Goal: Find specific page/section: Locate a particular part of the current website

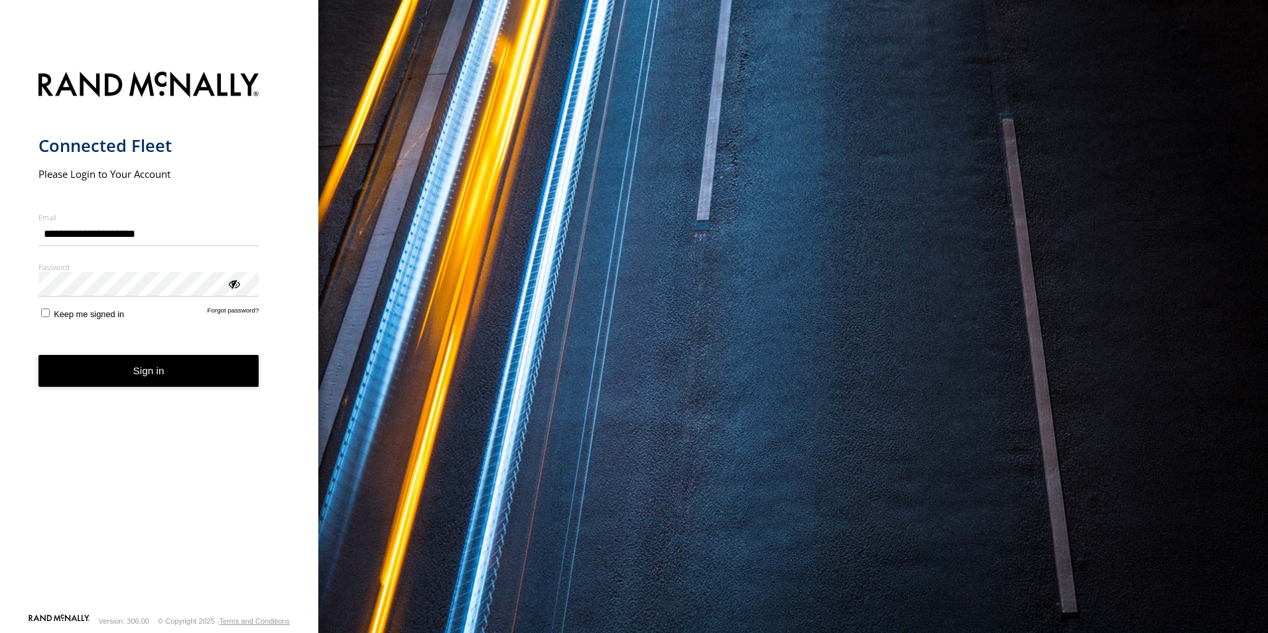
click at [119, 374] on button "Sign in" at bounding box center [148, 371] width 221 height 32
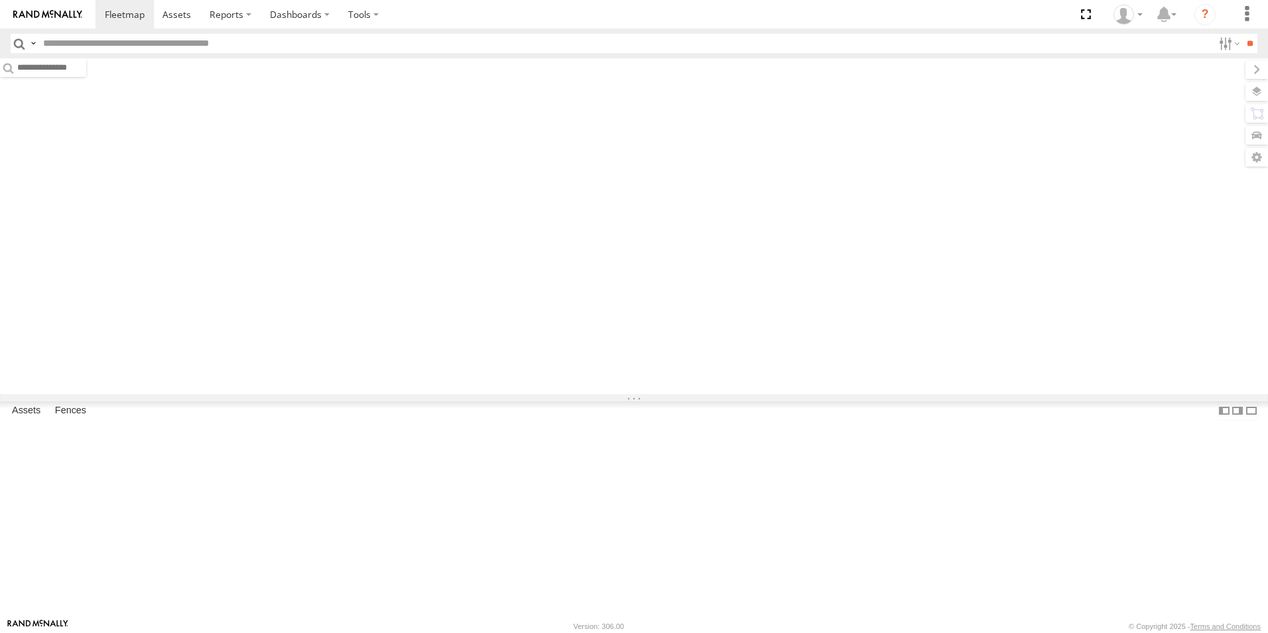
click at [223, 48] on input "text" at bounding box center [625, 43] width 1175 height 19
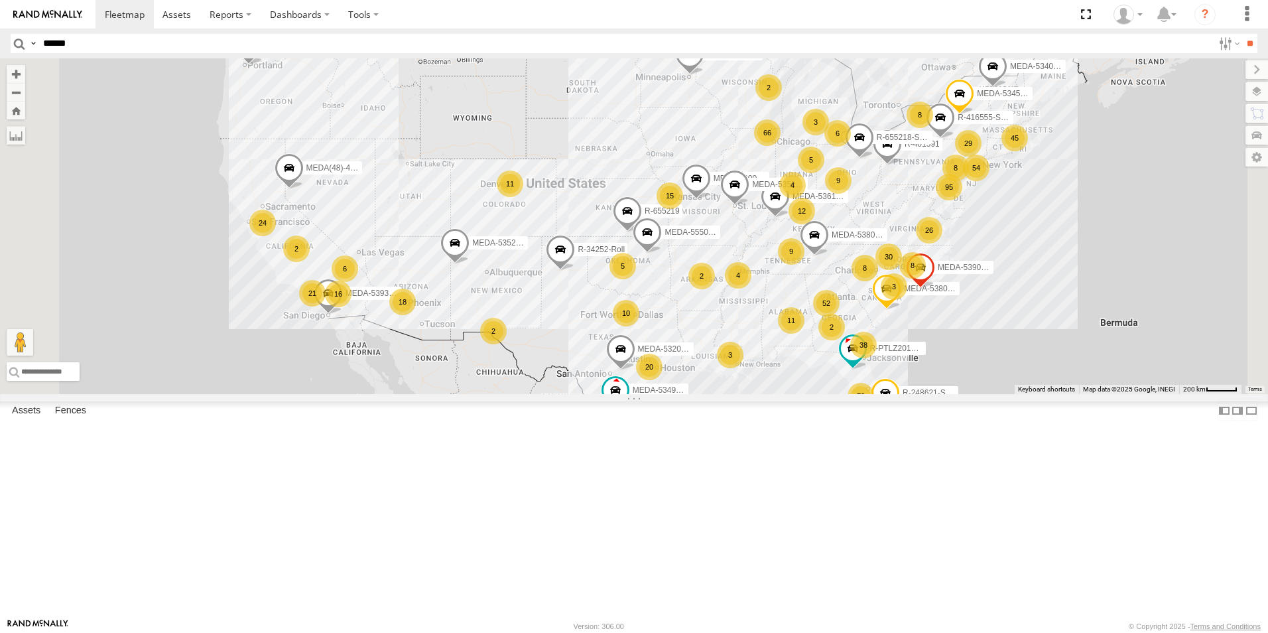
type input "******"
click at [1242, 34] on input "**" at bounding box center [1249, 43] width 15 height 19
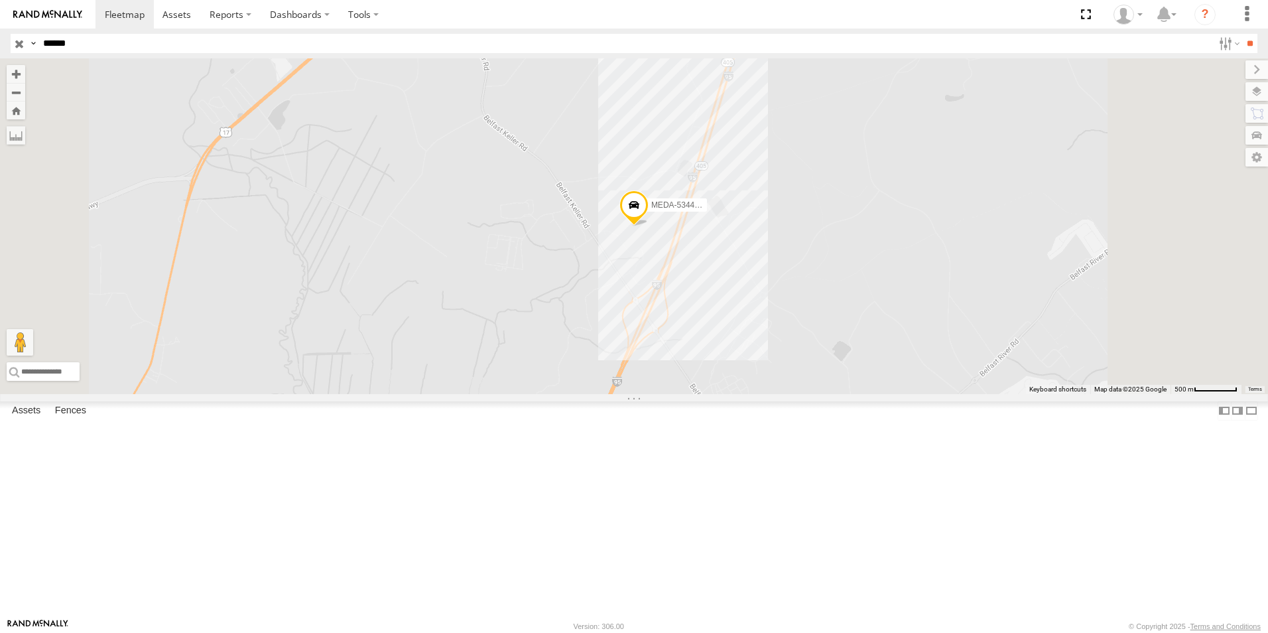
click at [0, 0] on div "C-54" at bounding box center [0, 0] width 0 height 0
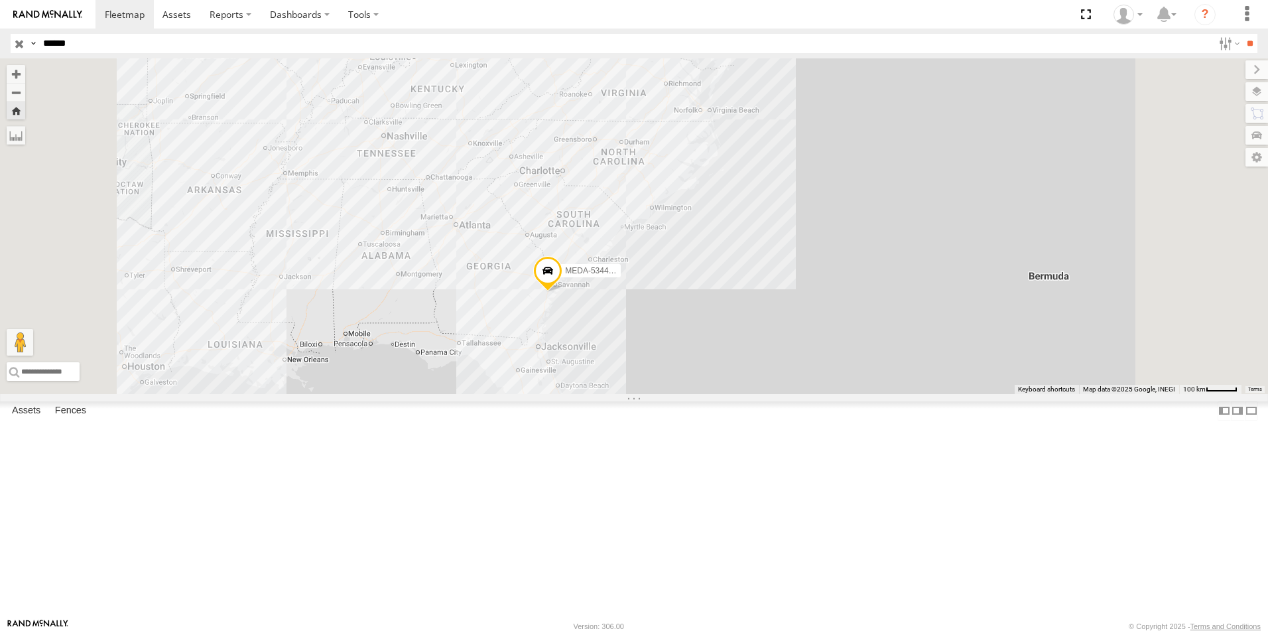
drag, startPoint x: 770, startPoint y: 310, endPoint x: 738, endPoint y: 423, distance: 117.1
click at [738, 394] on div "MEDA-534450-Swing" at bounding box center [634, 225] width 1268 height 335
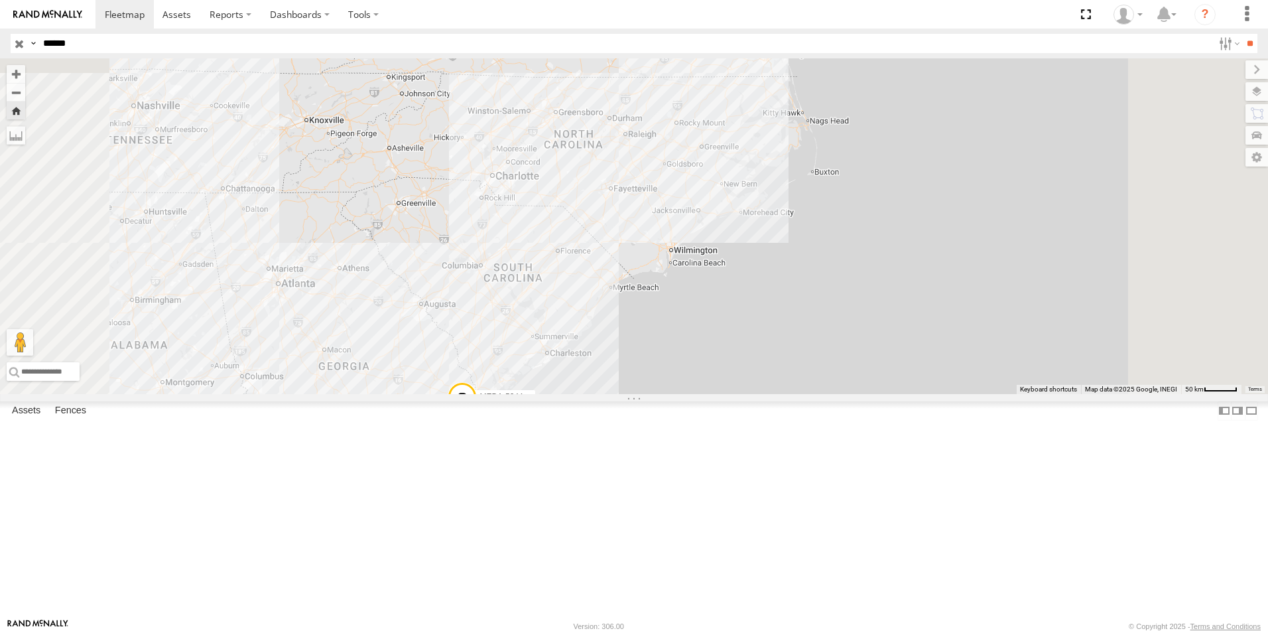
drag, startPoint x: 916, startPoint y: 207, endPoint x: 742, endPoint y: 457, distance: 304.9
click at [742, 394] on div "MEDA-534450-Swing" at bounding box center [634, 225] width 1268 height 335
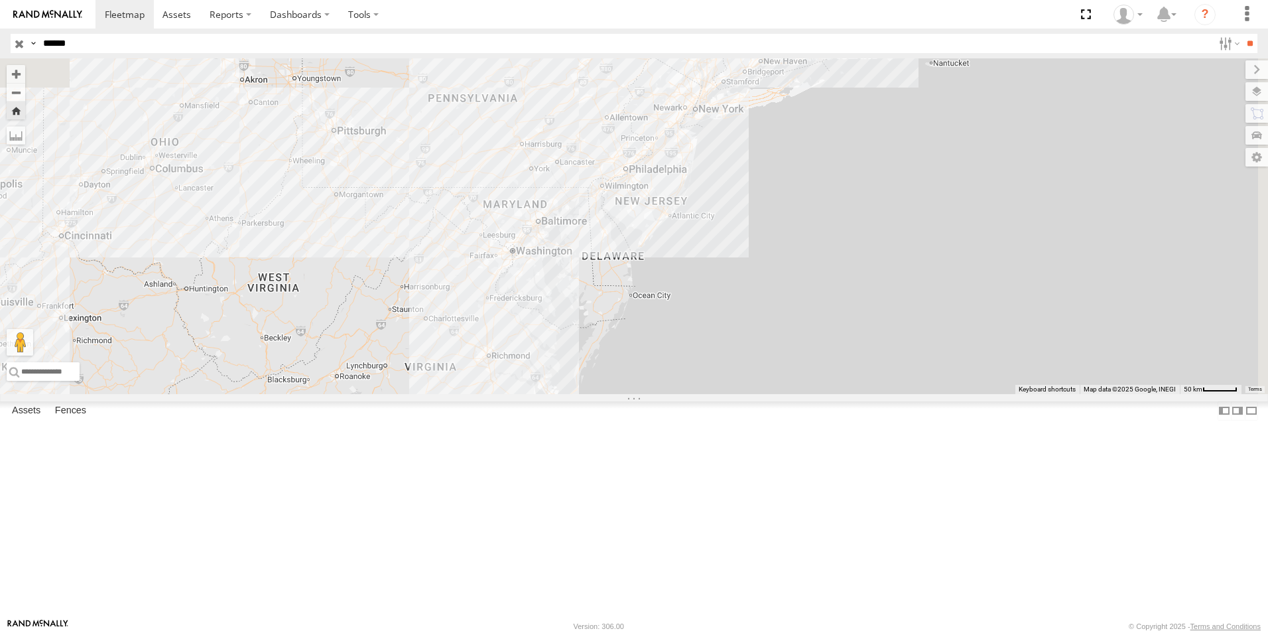
drag, startPoint x: 793, startPoint y: 349, endPoint x: 804, endPoint y: 225, distance: 125.1
click at [803, 228] on div "MEDA-534450-Swing" at bounding box center [634, 225] width 1268 height 335
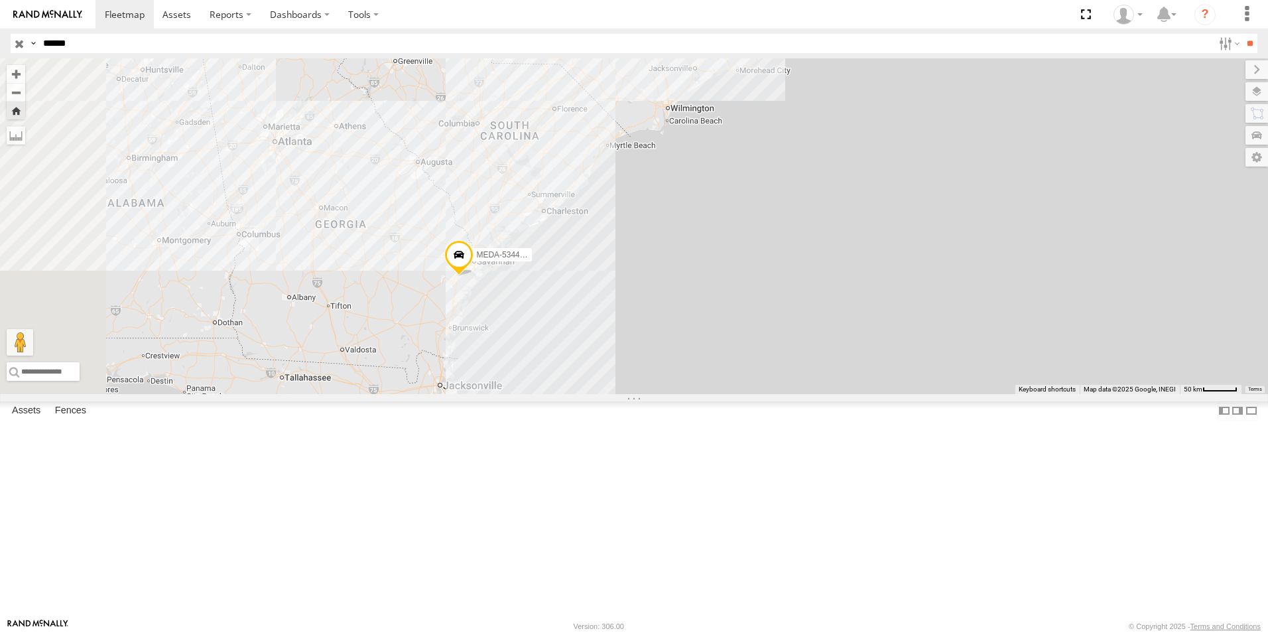
drag, startPoint x: 623, startPoint y: 402, endPoint x: 695, endPoint y: 278, distance: 144.1
click at [695, 278] on div "MEDA-534450-Swing" at bounding box center [634, 225] width 1268 height 335
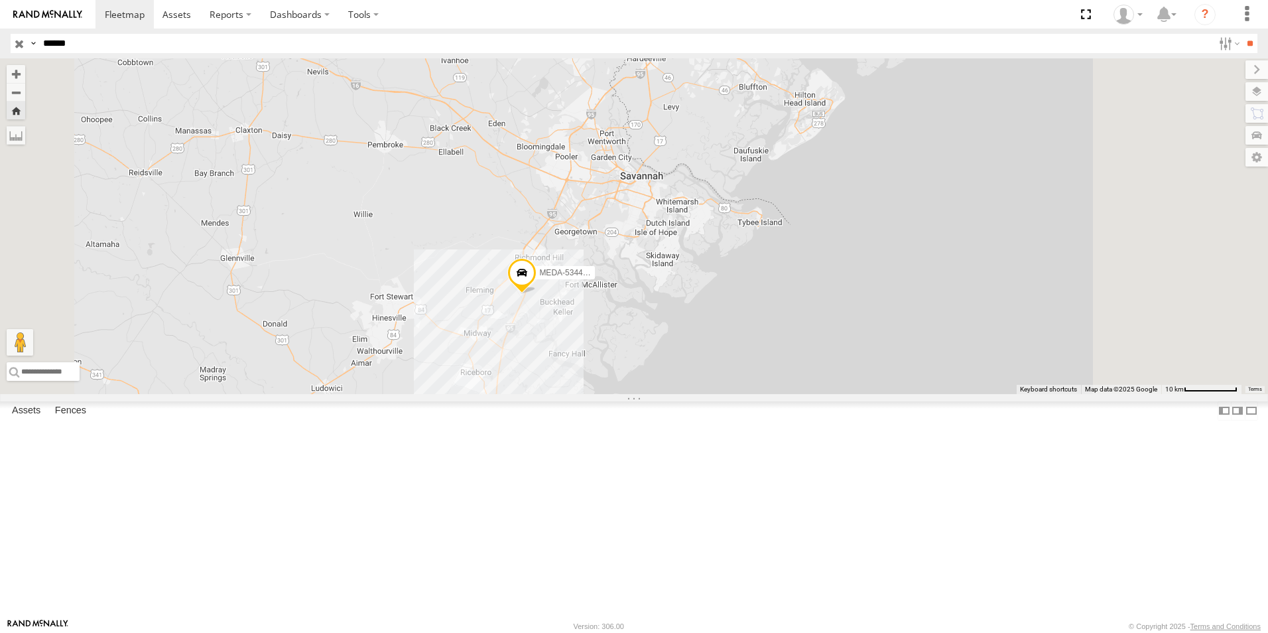
drag, startPoint x: 705, startPoint y: 378, endPoint x: 630, endPoint y: 408, distance: 80.9
click at [630, 394] on div "MEDA-534450-Swing" at bounding box center [634, 225] width 1268 height 335
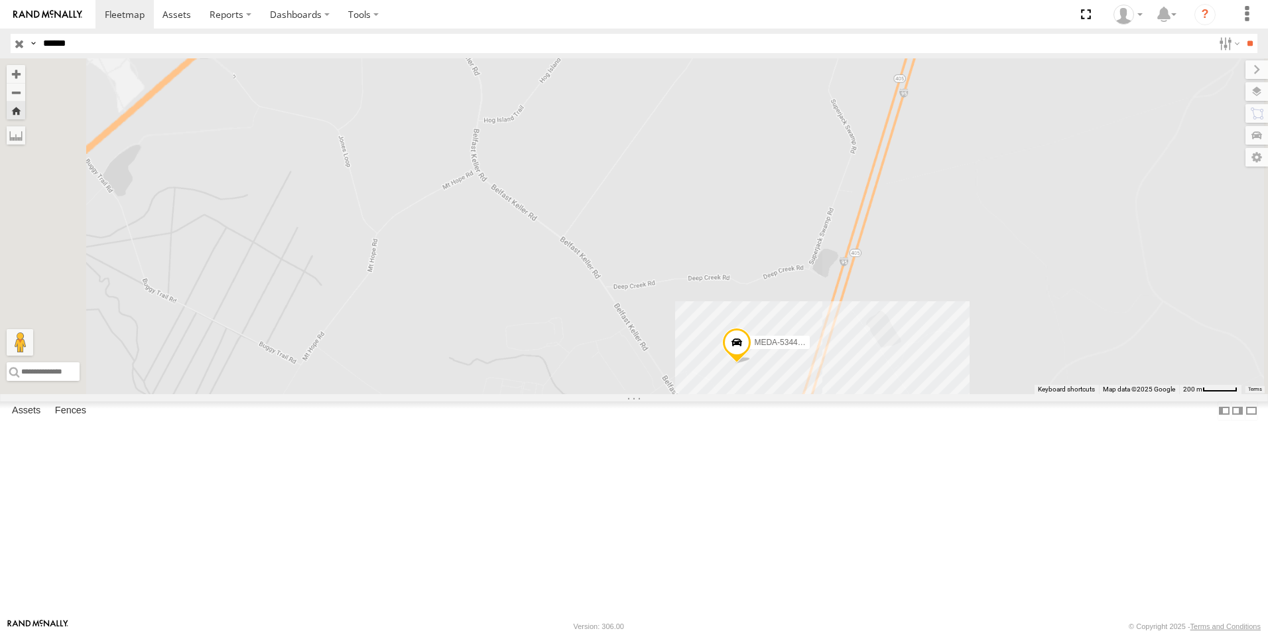
drag, startPoint x: 690, startPoint y: 410, endPoint x: 583, endPoint y: 293, distance: 158.6
click at [595, 307] on div "MEDA-534450-Swing" at bounding box center [634, 225] width 1268 height 335
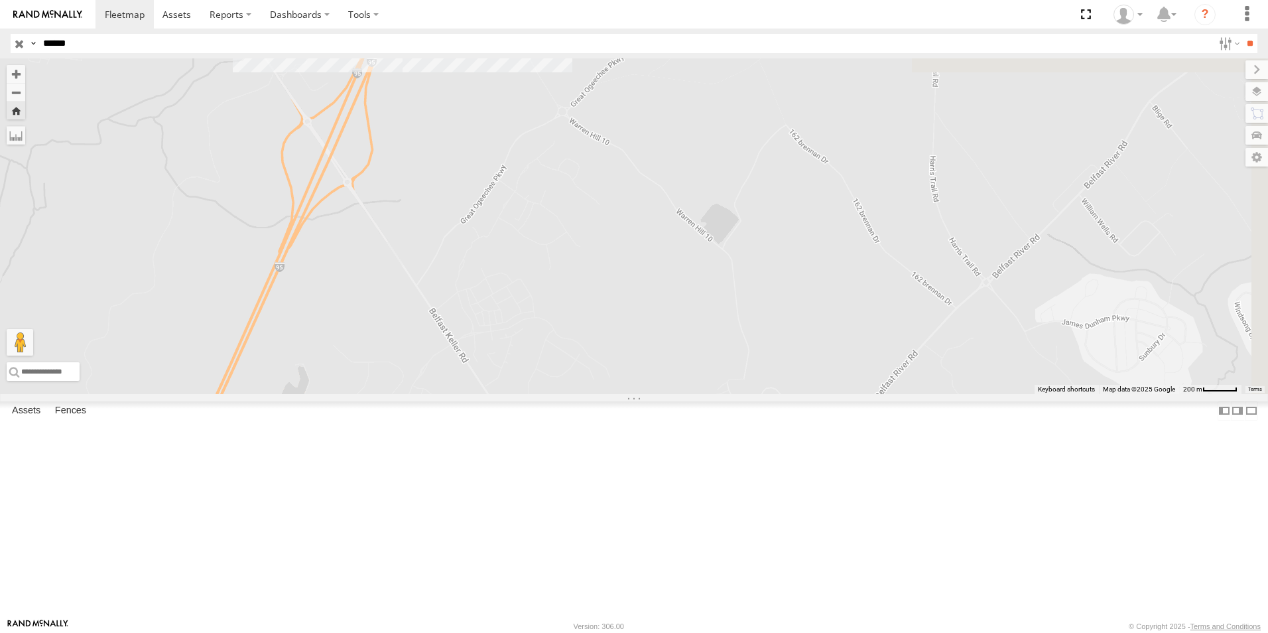
drag, startPoint x: 615, startPoint y: 324, endPoint x: 671, endPoint y: 541, distance: 224.5
click at [674, 394] on div "MEDA-534450-Swing" at bounding box center [634, 225] width 1268 height 335
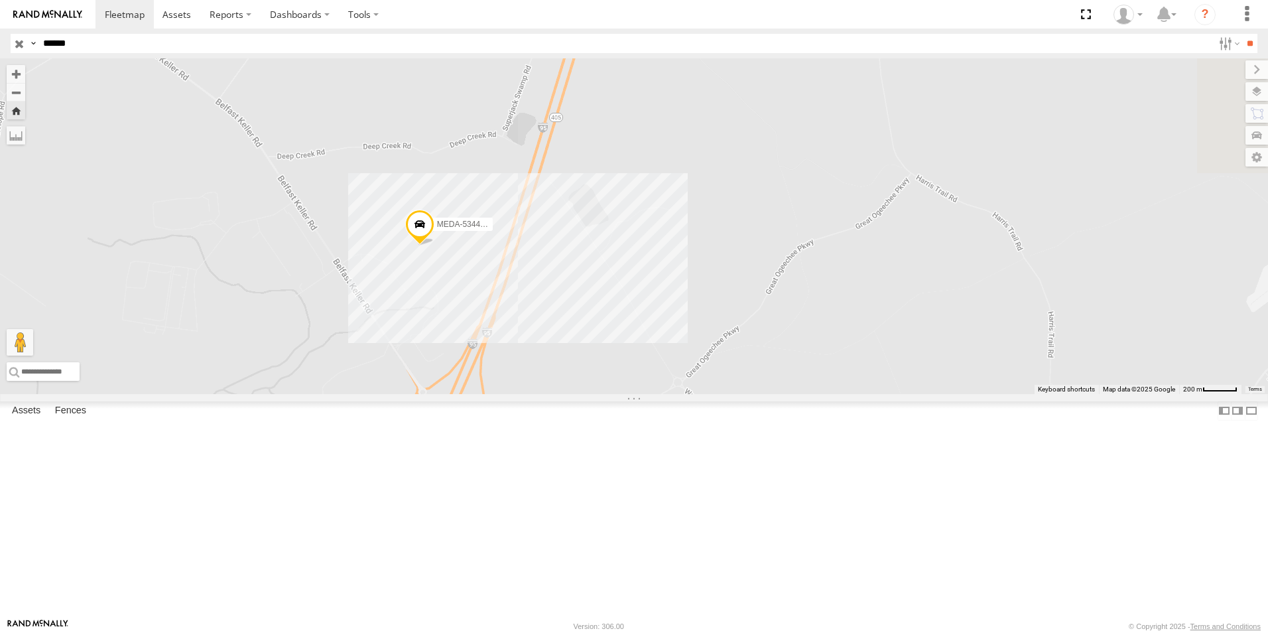
drag, startPoint x: 595, startPoint y: 414, endPoint x: 608, endPoint y: 440, distance: 29.1
click at [608, 394] on div "MEDA-534450-Swing" at bounding box center [634, 225] width 1268 height 335
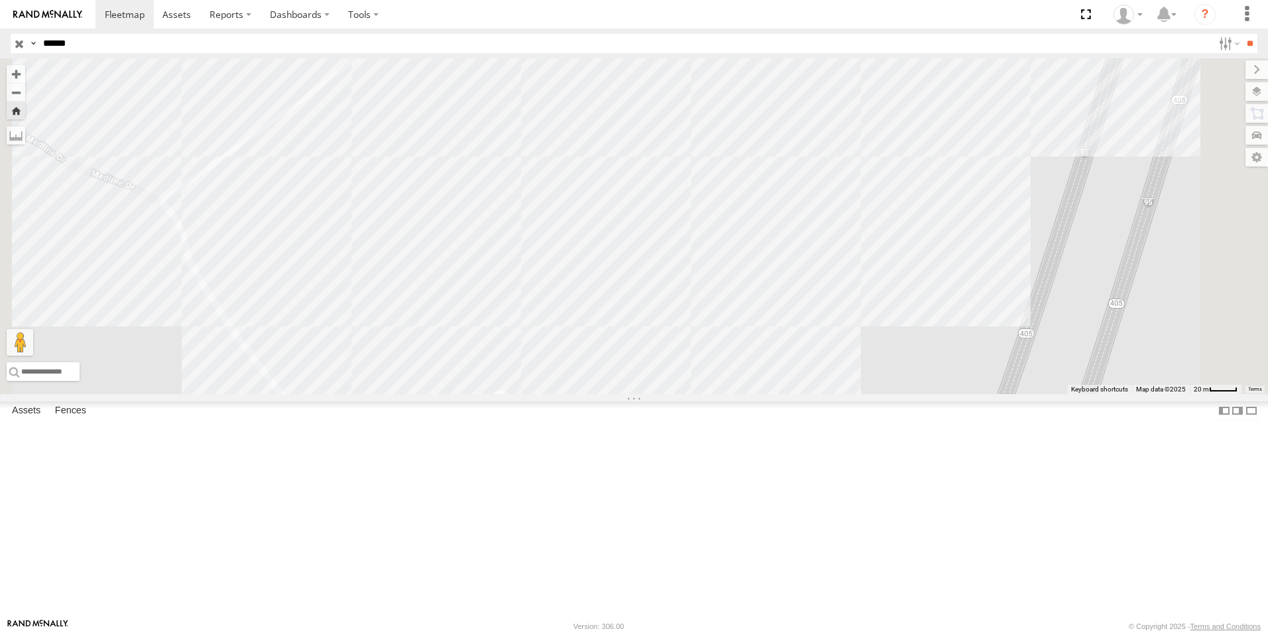
drag, startPoint x: 577, startPoint y: 213, endPoint x: 601, endPoint y: 315, distance: 105.0
click at [601, 315] on div "MEDA-534450-Swing" at bounding box center [634, 225] width 1268 height 335
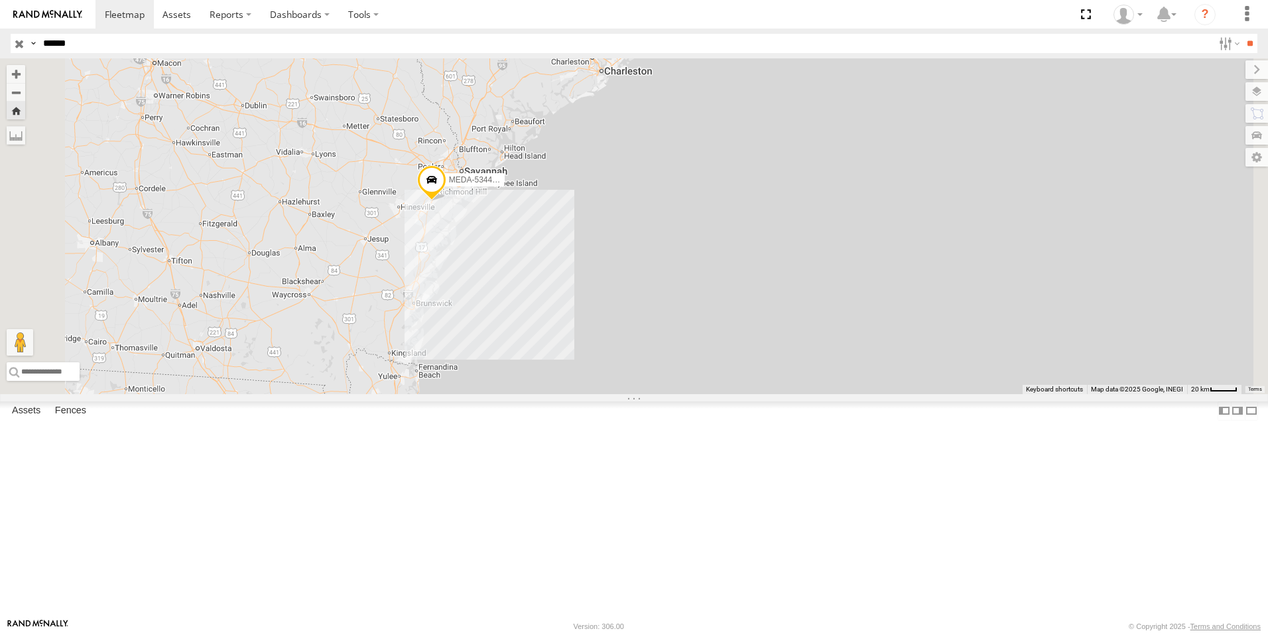
drag, startPoint x: 718, startPoint y: 337, endPoint x: 653, endPoint y: 427, distance: 110.6
click at [654, 394] on div "MEDA-534450-Swing" at bounding box center [634, 225] width 1268 height 335
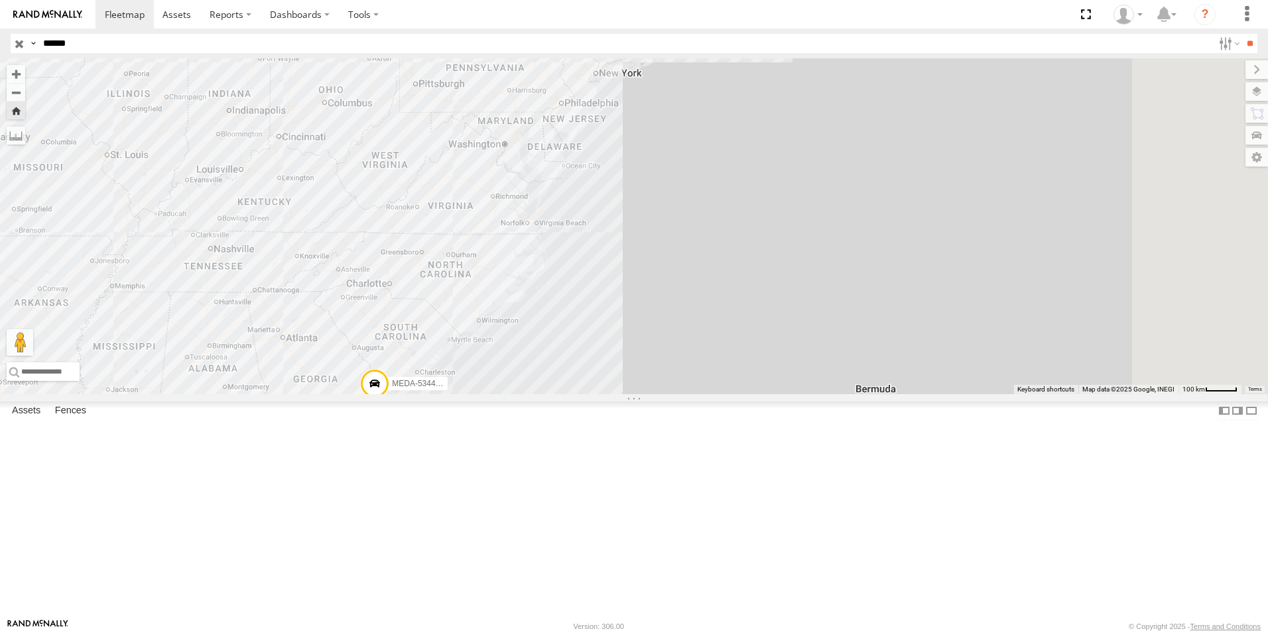
drag, startPoint x: 685, startPoint y: 304, endPoint x: 628, endPoint y: 390, distance: 103.3
click at [628, 390] on div "MEDA-534450-Swing" at bounding box center [634, 225] width 1268 height 335
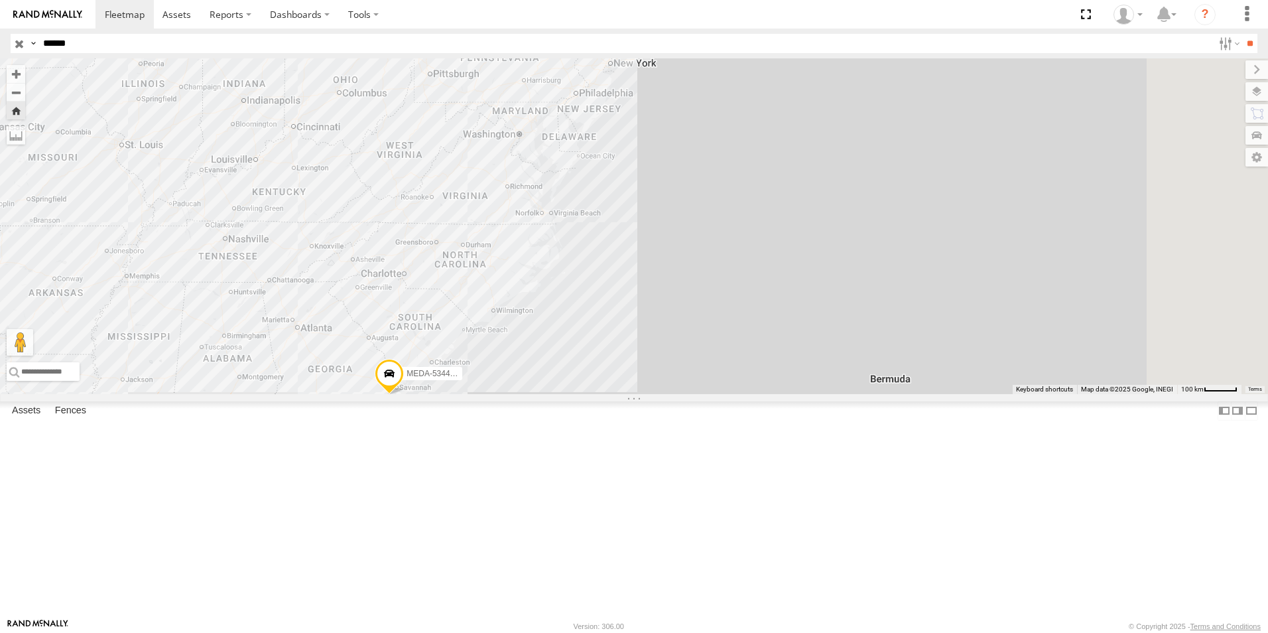
drag, startPoint x: 617, startPoint y: 388, endPoint x: 634, endPoint y: 378, distance: 19.9
click at [634, 378] on div "MEDA-534450-Swing" at bounding box center [634, 225] width 1268 height 335
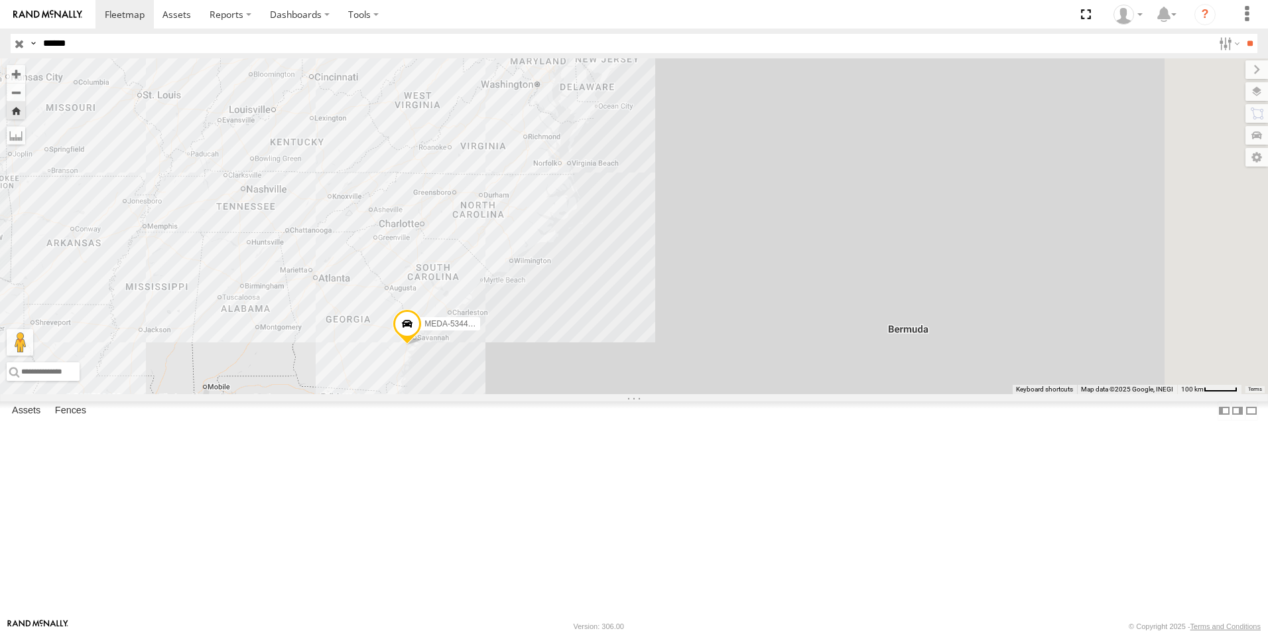
drag, startPoint x: 619, startPoint y: 401, endPoint x: 639, endPoint y: 344, distance: 60.4
click at [639, 344] on div "MEDA-534450-Swing" at bounding box center [634, 225] width 1268 height 335
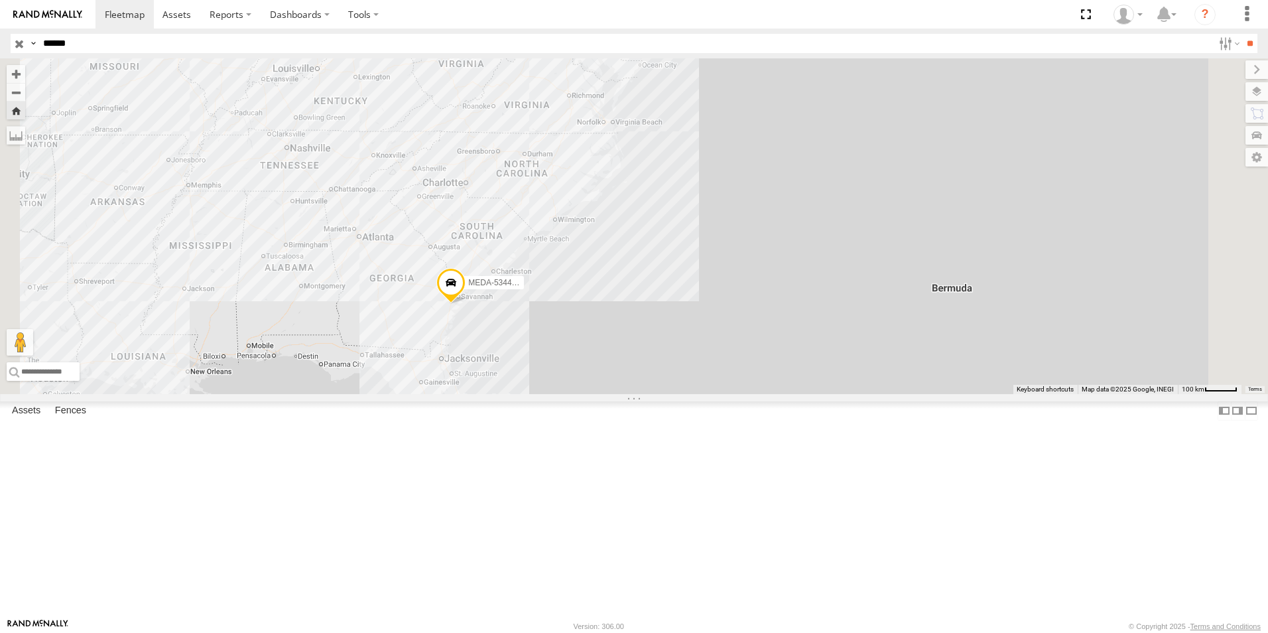
drag, startPoint x: 584, startPoint y: 393, endPoint x: 637, endPoint y: 348, distance: 69.2
click at [637, 348] on div "MEDA-534450-Swing" at bounding box center [634, 225] width 1268 height 335
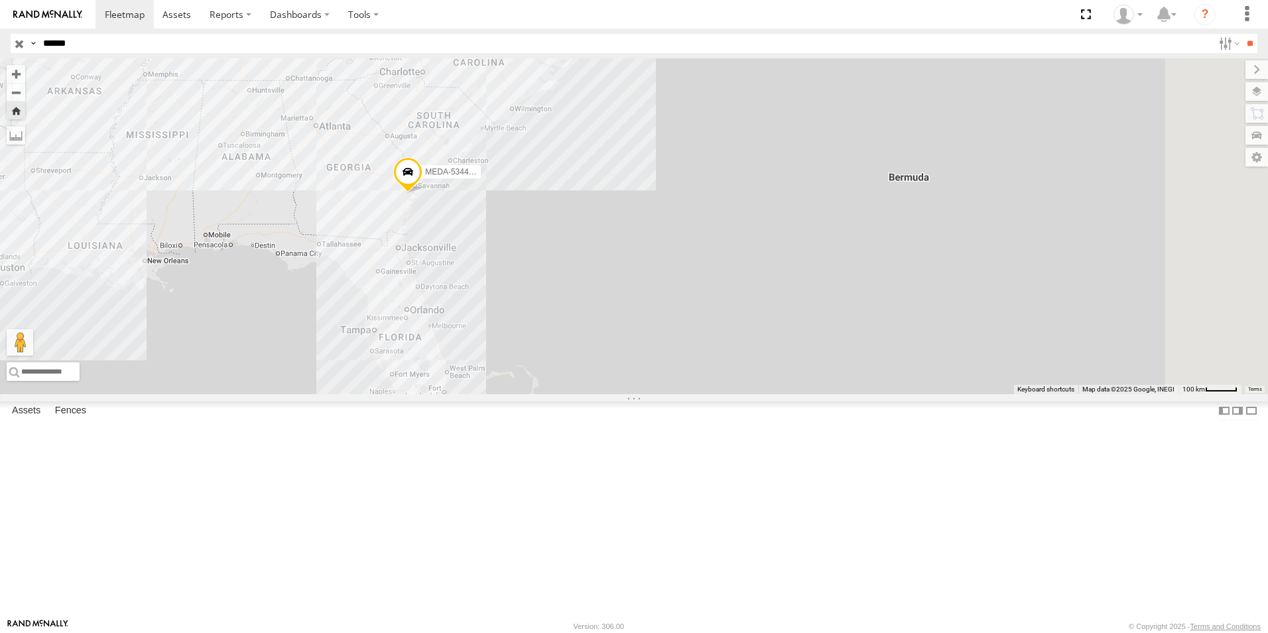
drag, startPoint x: 586, startPoint y: 424, endPoint x: 534, endPoint y: 322, distance: 115.0
click at [534, 322] on div "MEDA-534450-Swing" at bounding box center [634, 225] width 1268 height 335
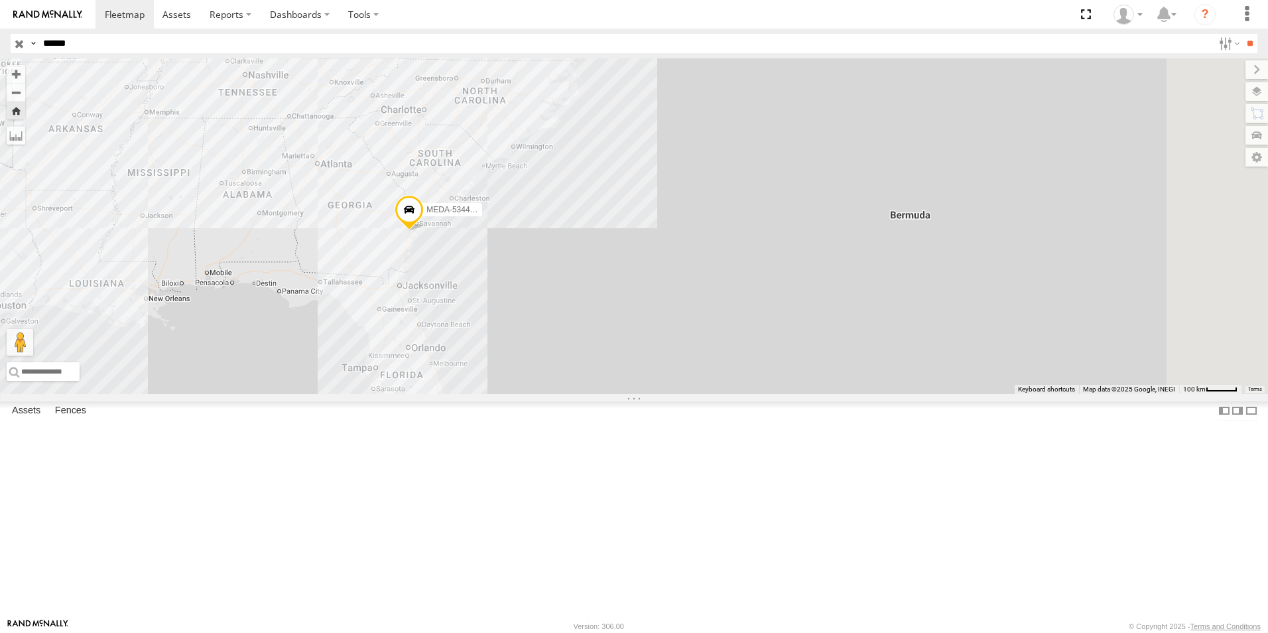
drag, startPoint x: 534, startPoint y: 314, endPoint x: 554, endPoint y: 354, distance: 44.5
click at [536, 367] on div "MEDA-534450-Swing" at bounding box center [634, 225] width 1268 height 335
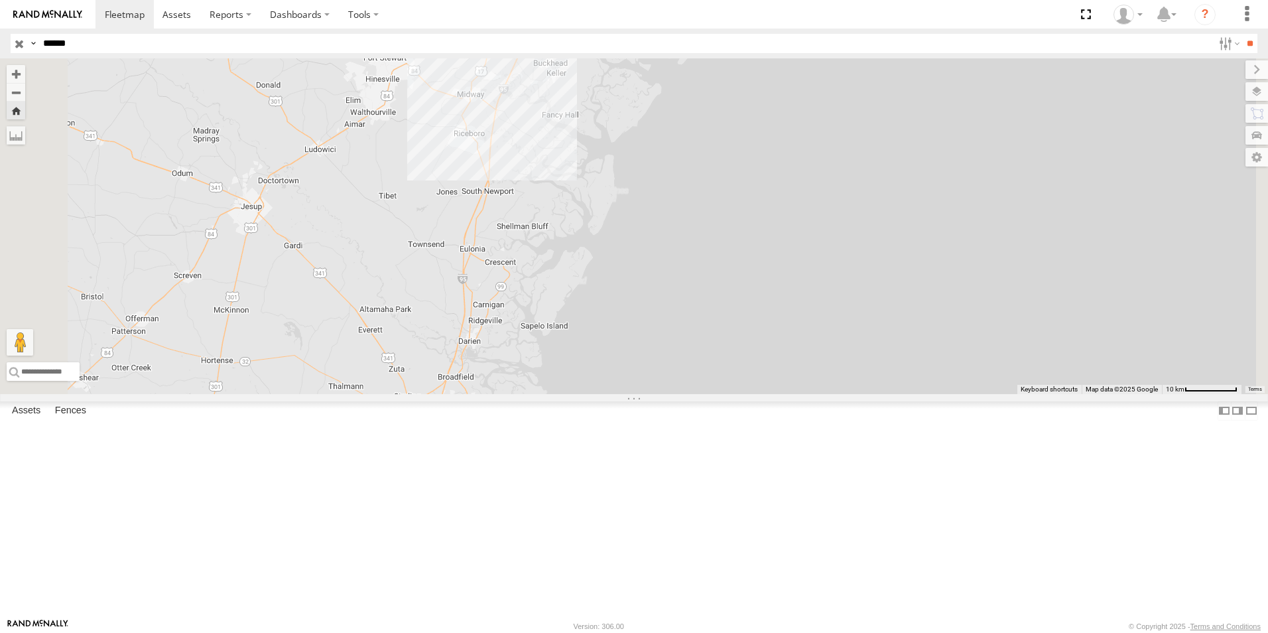
drag, startPoint x: 672, startPoint y: 224, endPoint x: 672, endPoint y: 263, distance: 38.5
click at [672, 260] on div "MEDA-534450-Swing" at bounding box center [634, 225] width 1268 height 335
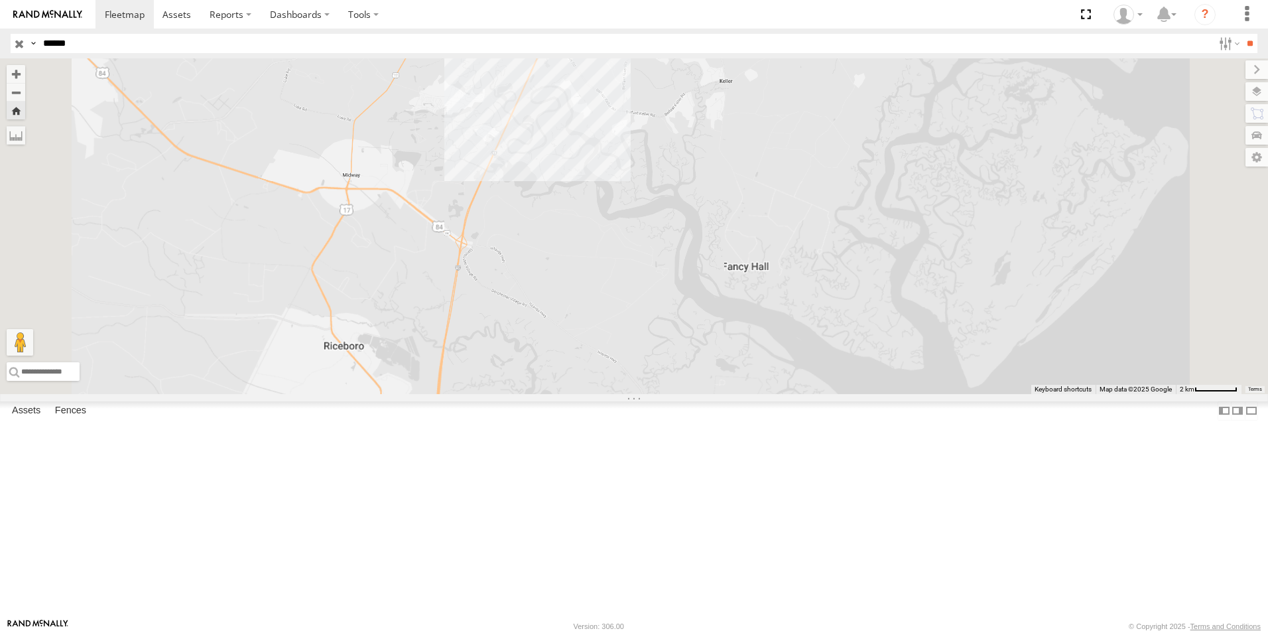
drag, startPoint x: 680, startPoint y: 196, endPoint x: 661, endPoint y: 290, distance: 95.4
click at [662, 288] on div "MEDA-534450-Swing" at bounding box center [634, 225] width 1268 height 335
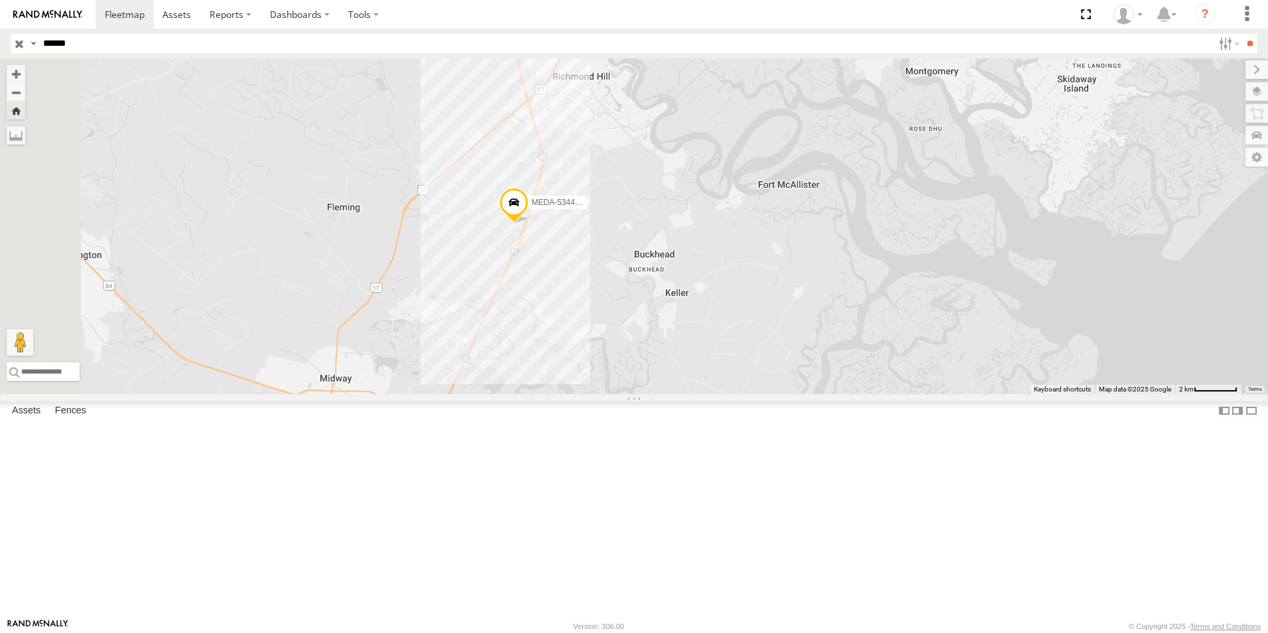
click at [659, 266] on div "MEDA-534450-Swing" at bounding box center [634, 225] width 1268 height 335
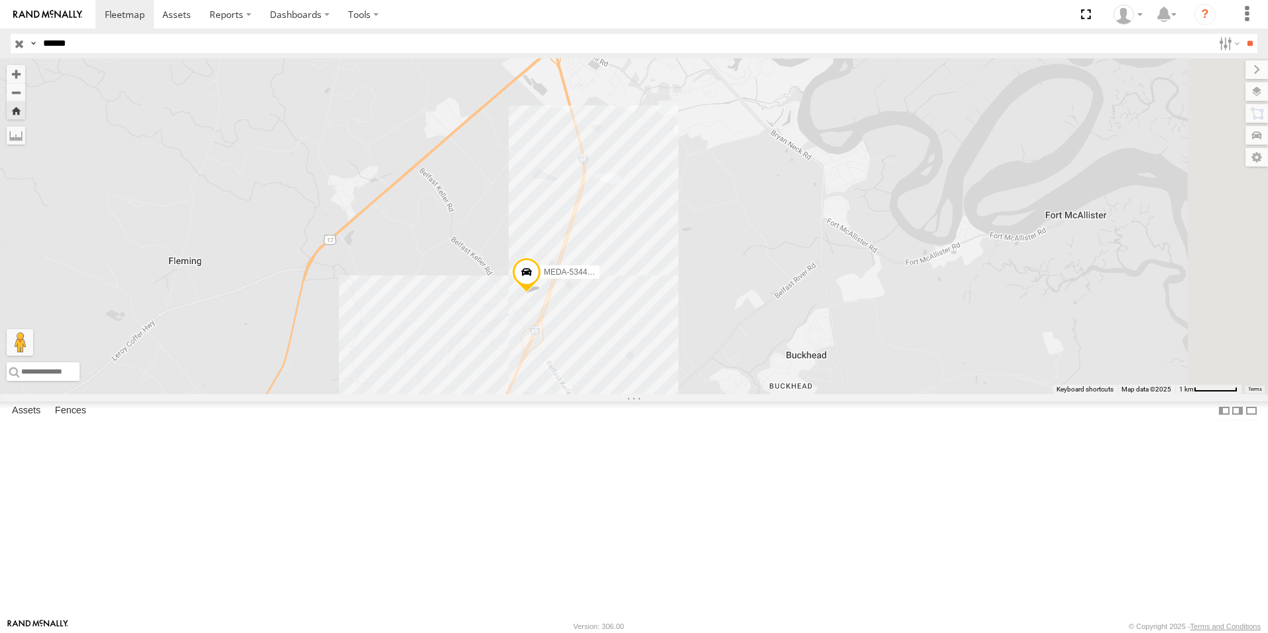
drag, startPoint x: 625, startPoint y: 375, endPoint x: 627, endPoint y: 287, distance: 87.6
click at [627, 287] on div "MEDA-534450-Swing" at bounding box center [634, 225] width 1268 height 335
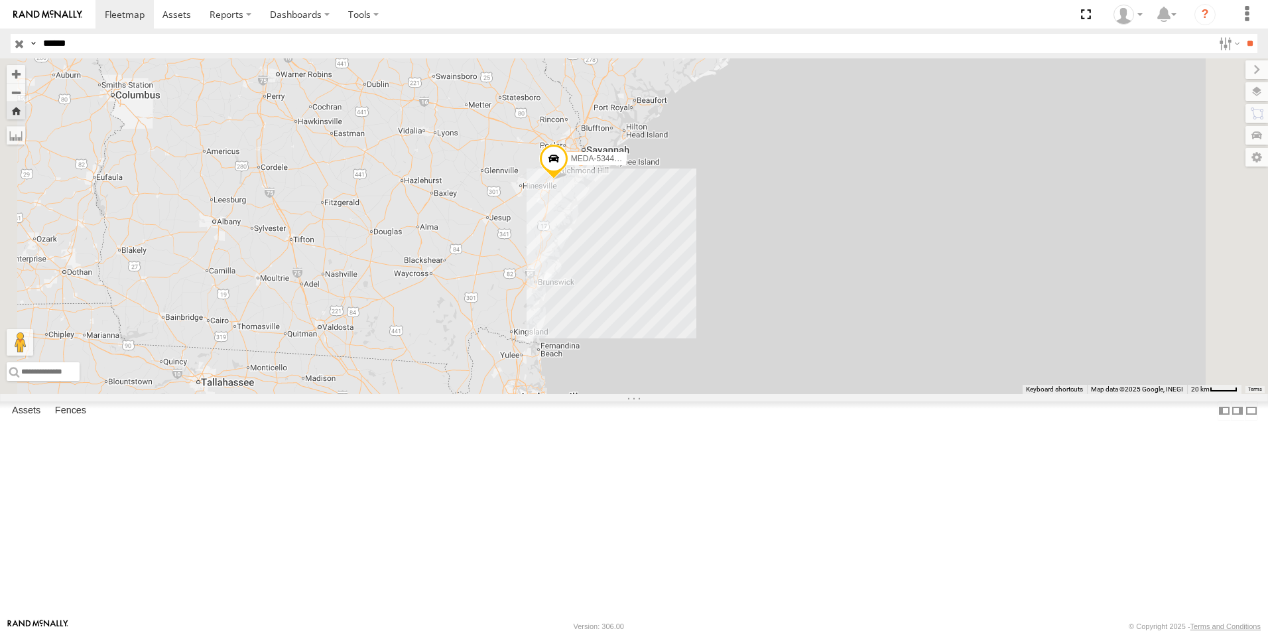
drag, startPoint x: 646, startPoint y: 345, endPoint x: 696, endPoint y: 312, distance: 59.8
click at [696, 312] on div "MEDA-534450-Swing" at bounding box center [634, 225] width 1268 height 335
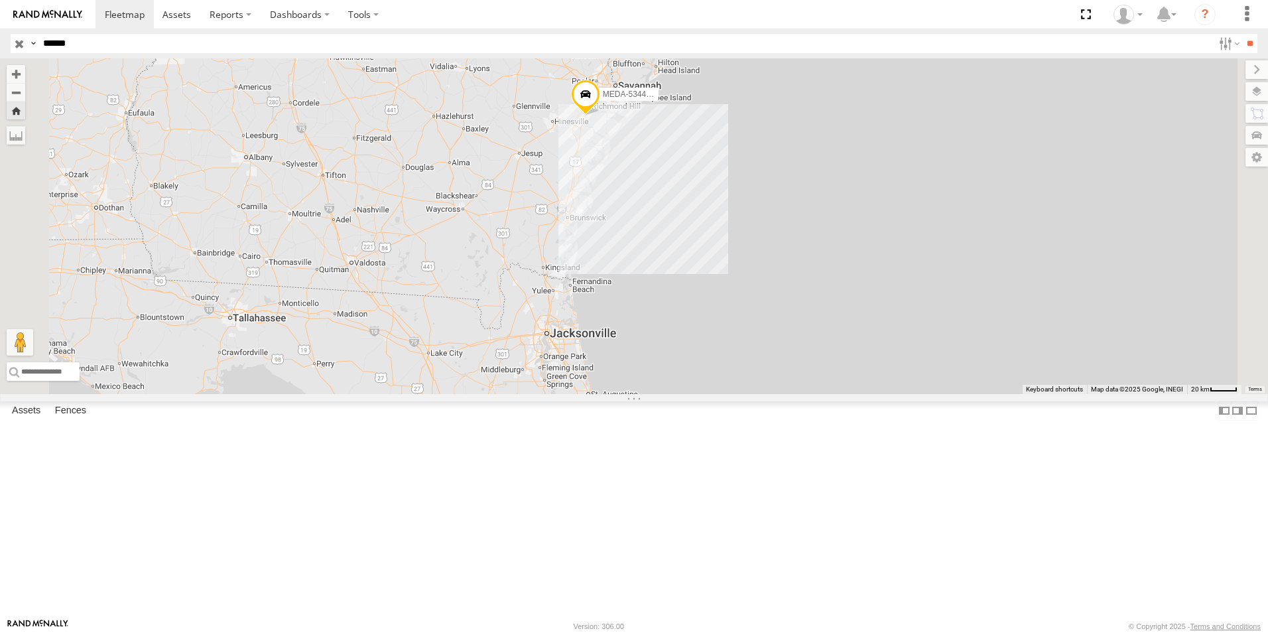
drag, startPoint x: 678, startPoint y: 380, endPoint x: 717, endPoint y: 280, distance: 106.9
click at [717, 280] on div "MEDA-534450-Swing" at bounding box center [634, 225] width 1268 height 335
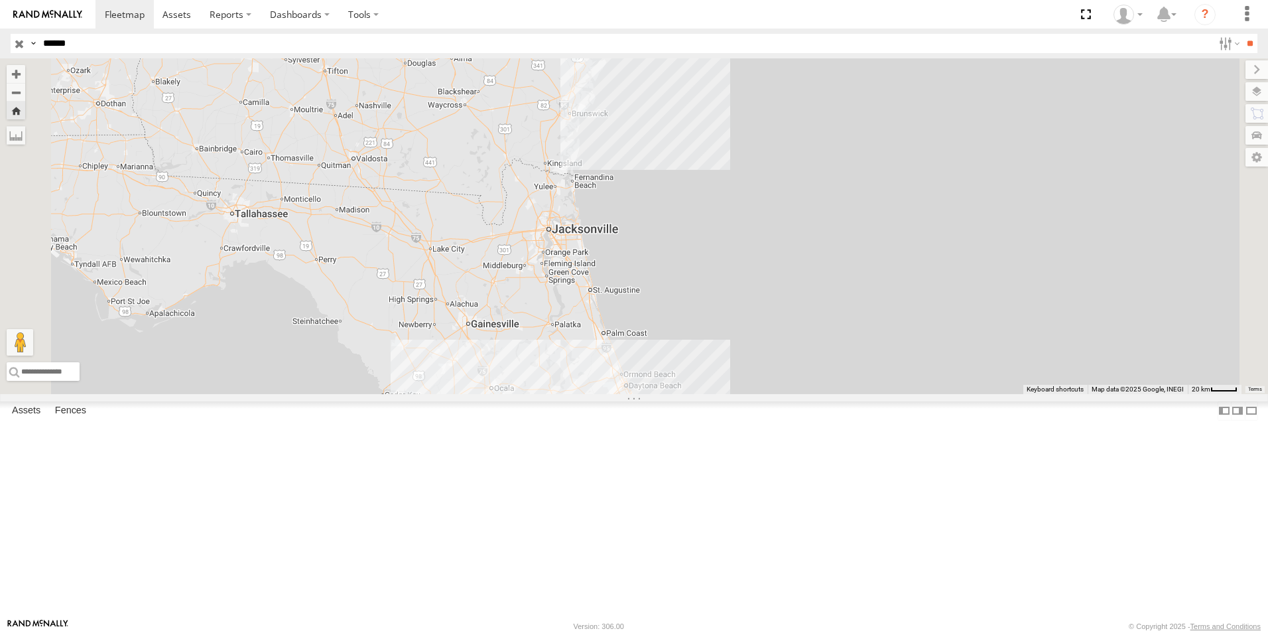
drag, startPoint x: 700, startPoint y: 372, endPoint x: 691, endPoint y: 304, distance: 68.9
click at [691, 304] on div "MEDA-534450-Swing" at bounding box center [634, 225] width 1268 height 335
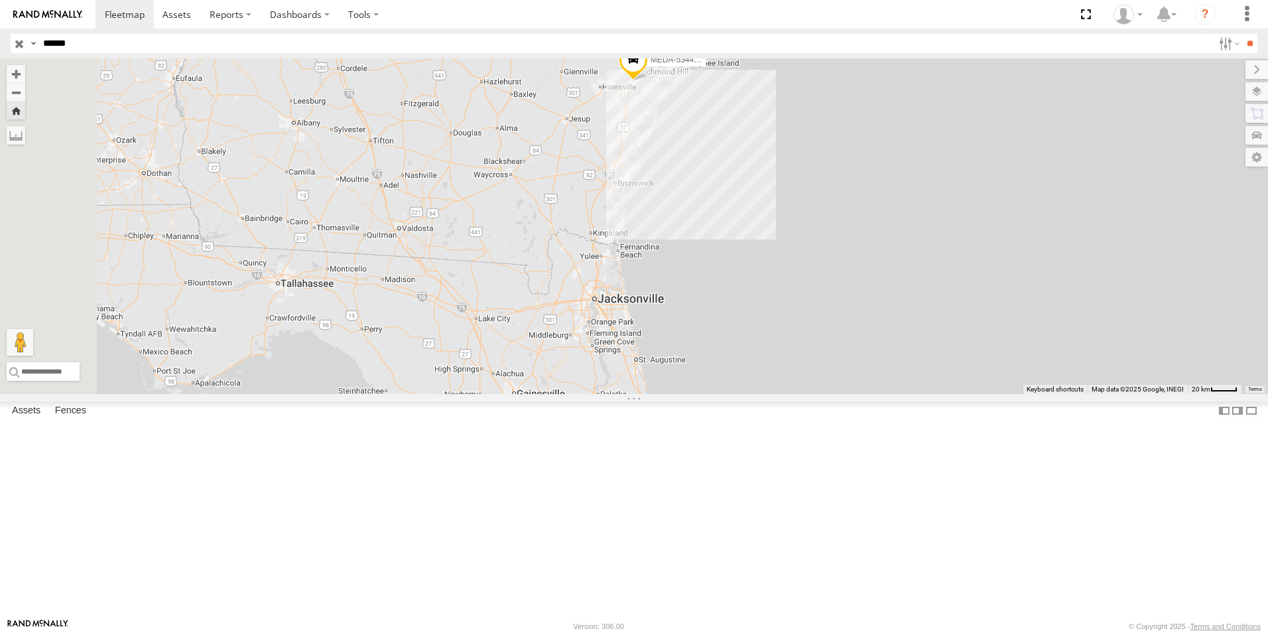
drag, startPoint x: 653, startPoint y: 181, endPoint x: 706, endPoint y: 261, distance: 96.2
click at [706, 261] on div "MEDA-534450-Swing" at bounding box center [634, 225] width 1268 height 335
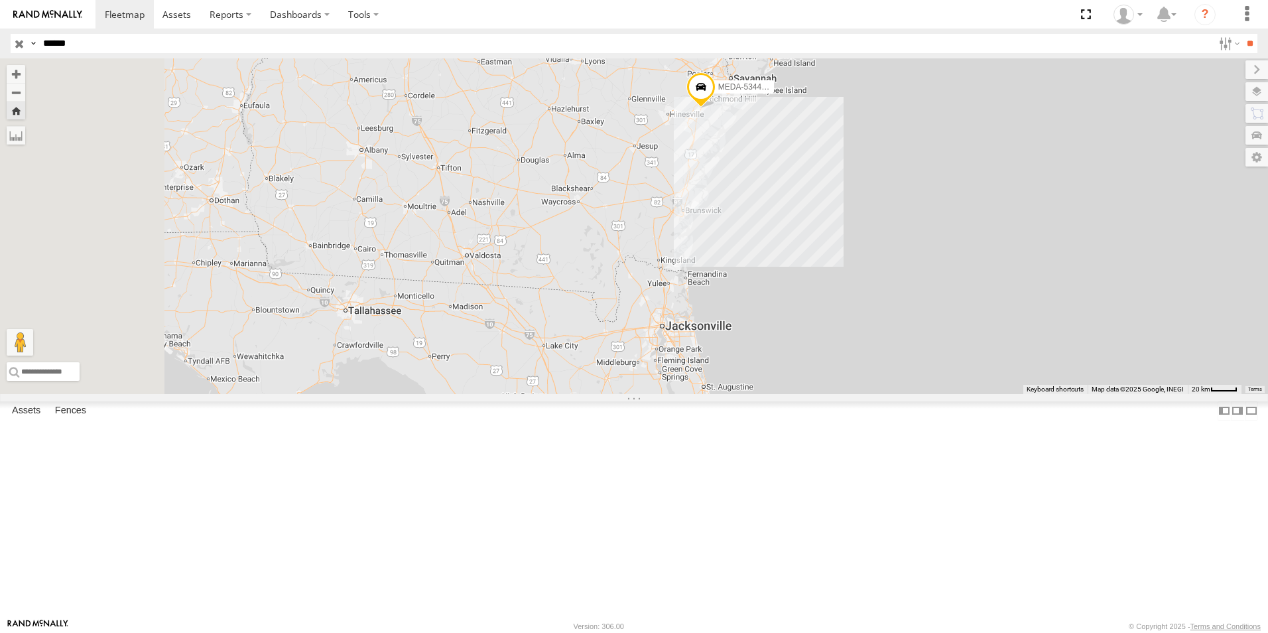
drag, startPoint x: 655, startPoint y: 247, endPoint x: 729, endPoint y: 276, distance: 80.0
click at [729, 276] on div "MEDA-534450-Swing" at bounding box center [634, 225] width 1268 height 335
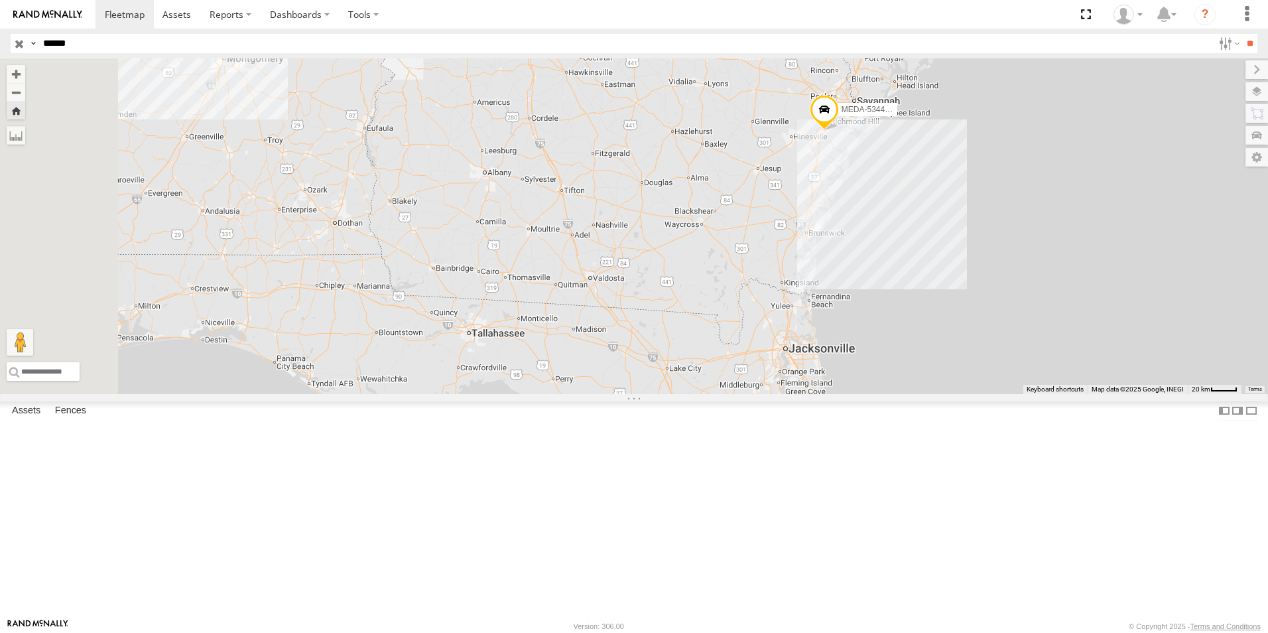
drag, startPoint x: 565, startPoint y: 226, endPoint x: 689, endPoint y: 249, distance: 126.1
click at [689, 249] on div "MEDA-534450-Swing" at bounding box center [634, 225] width 1268 height 335
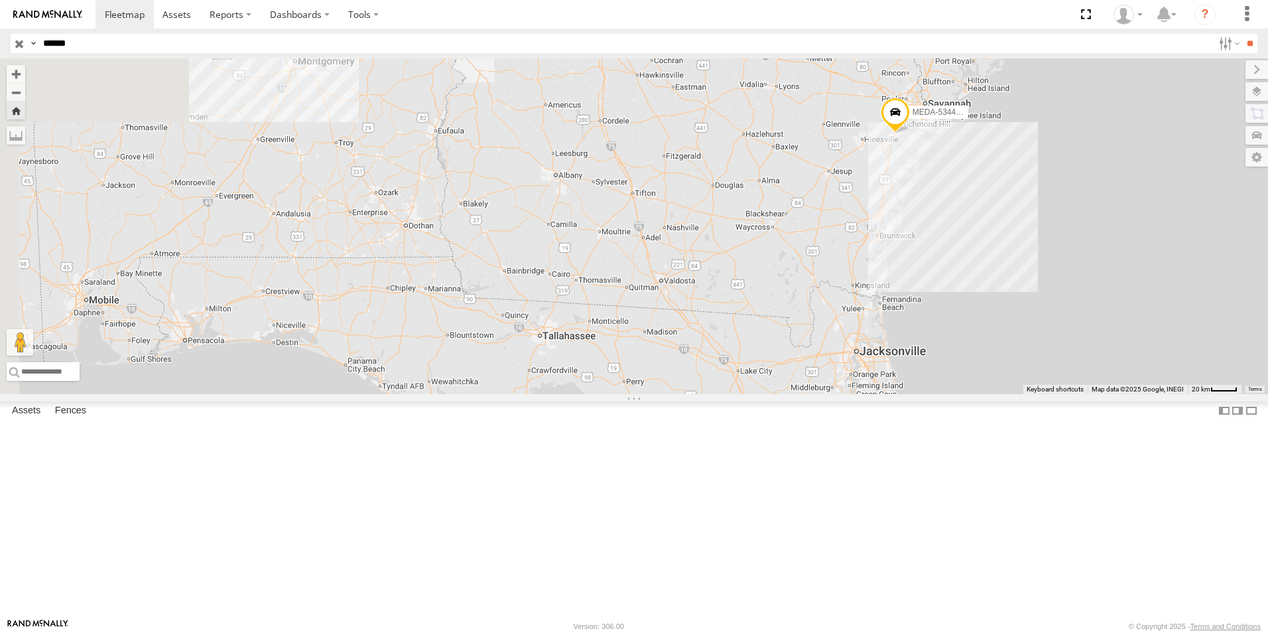
drag, startPoint x: 619, startPoint y: 257, endPoint x: 698, endPoint y: 254, distance: 78.3
click at [690, 257] on div "MEDA-534450-Swing" at bounding box center [634, 225] width 1268 height 335
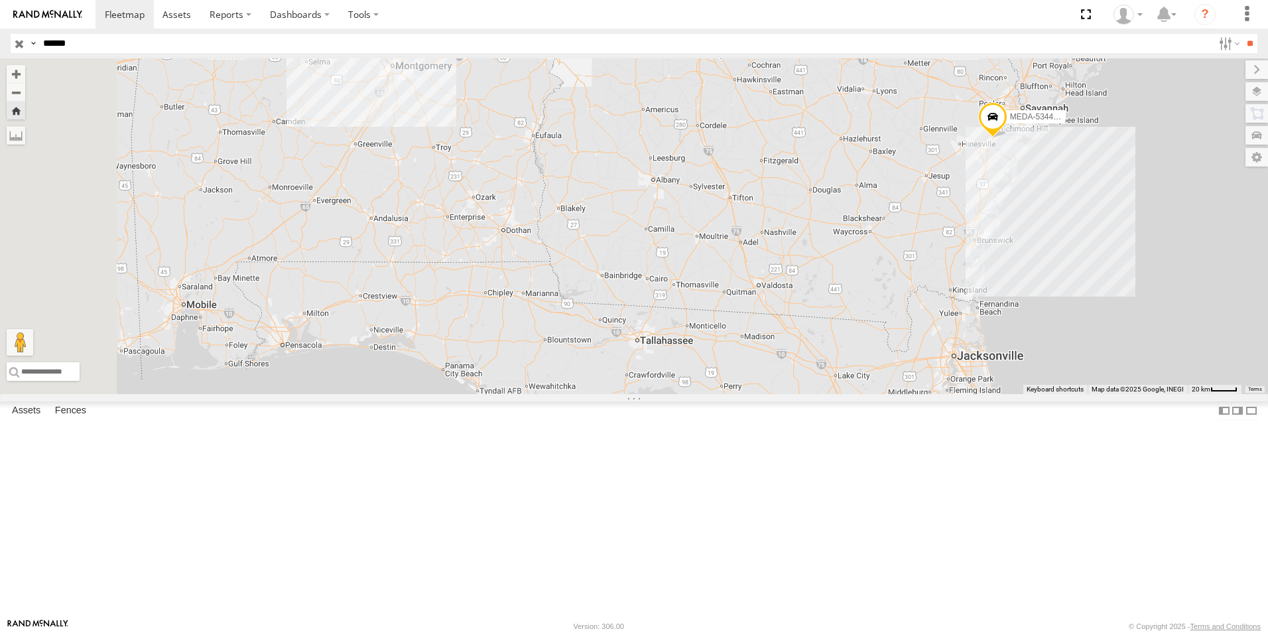
drag, startPoint x: 618, startPoint y: 255, endPoint x: 678, endPoint y: 263, distance: 60.1
click at [678, 263] on div "MEDA-534450-Swing" at bounding box center [634, 225] width 1268 height 335
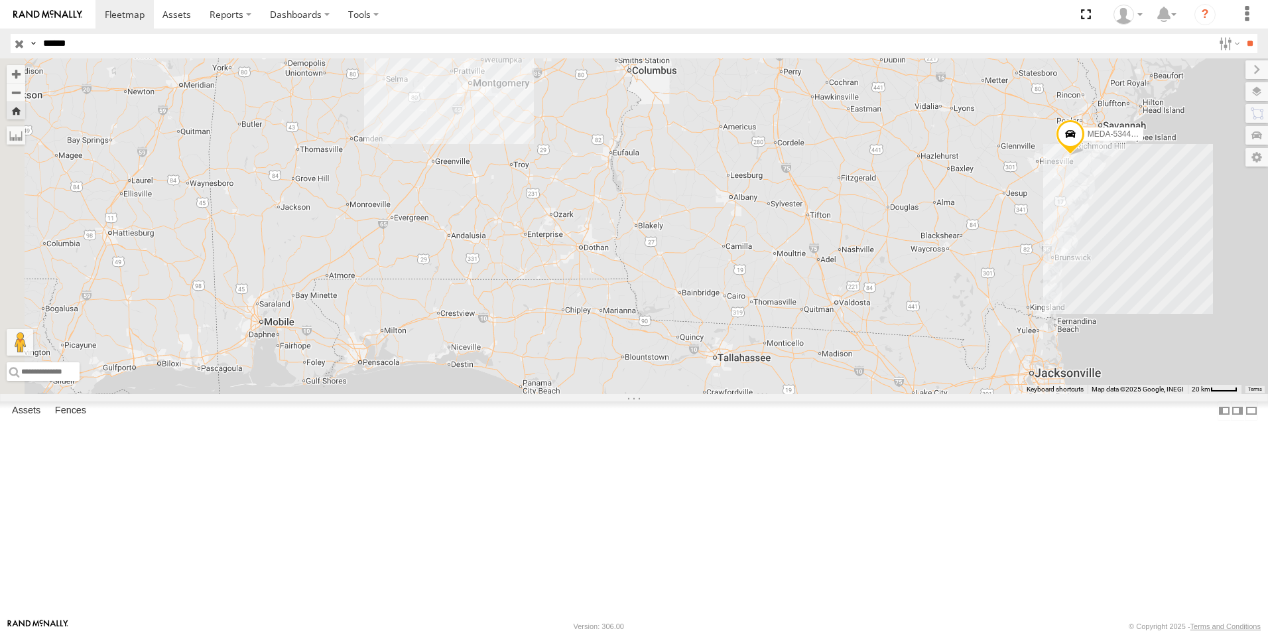
drag, startPoint x: 586, startPoint y: 251, endPoint x: 666, endPoint y: 269, distance: 82.3
click at [666, 269] on div "MEDA-534450-Swing" at bounding box center [634, 225] width 1268 height 335
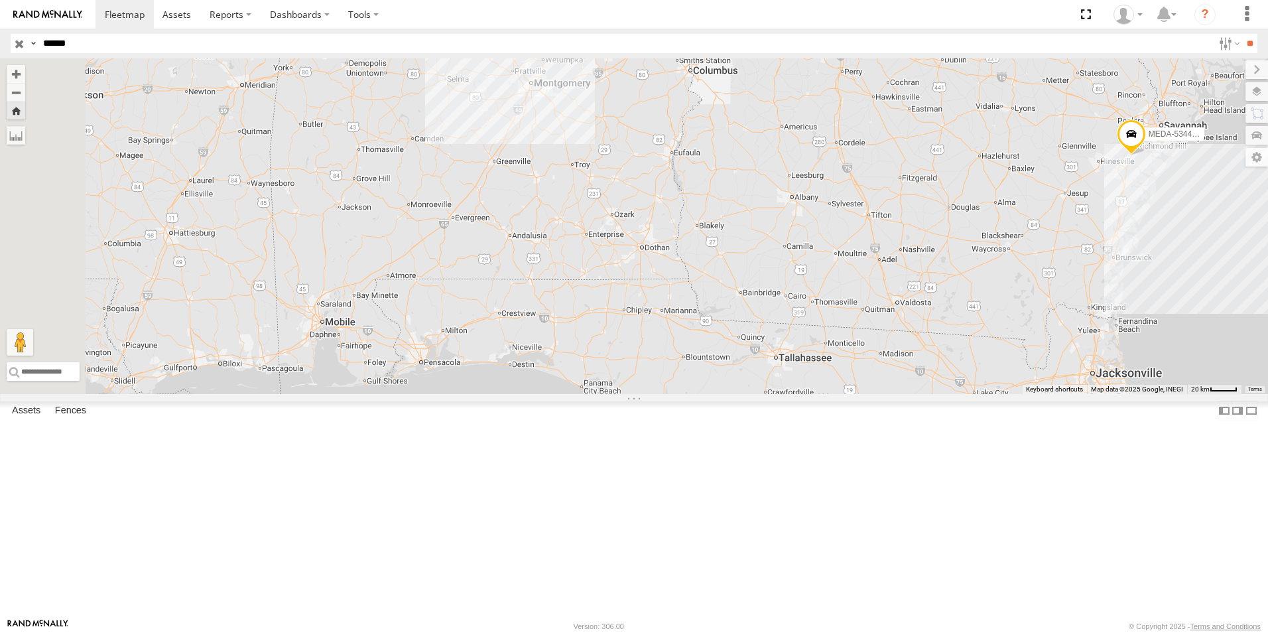
drag, startPoint x: 579, startPoint y: 270, endPoint x: 648, endPoint y: 271, distance: 68.3
click at [648, 271] on div "MEDA-534450-Swing" at bounding box center [634, 225] width 1268 height 335
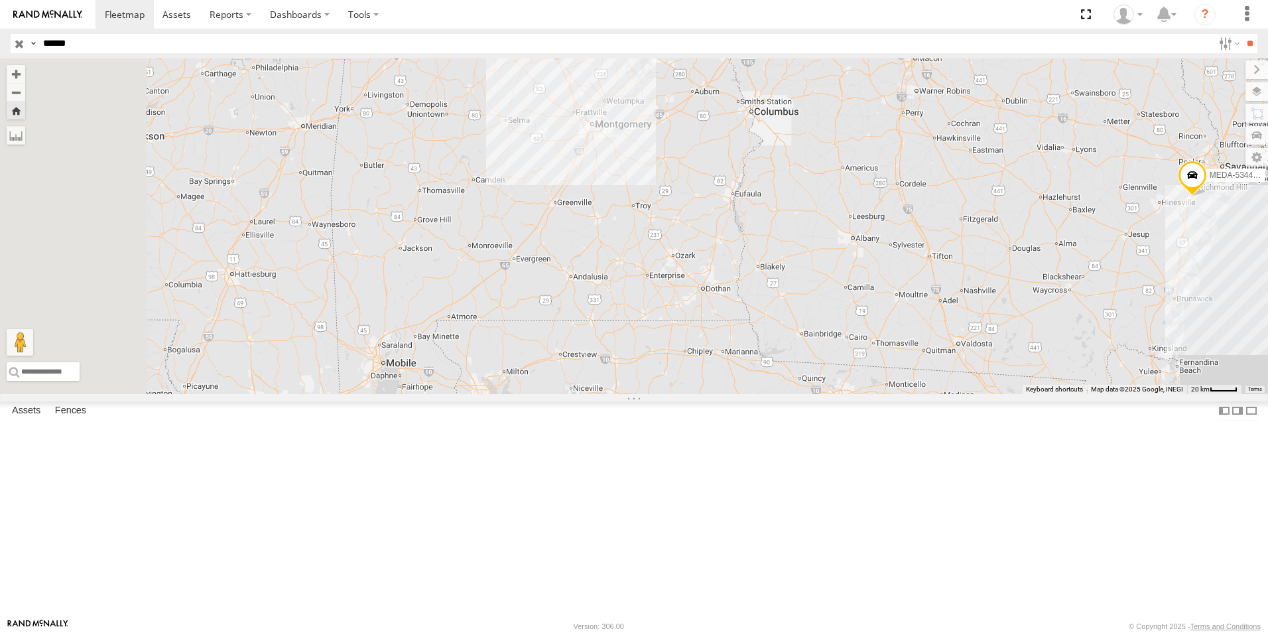
drag, startPoint x: 639, startPoint y: 282, endPoint x: 692, endPoint y: 324, distance: 67.0
click at [692, 324] on div "MEDA-534450-Swing" at bounding box center [634, 225] width 1268 height 335
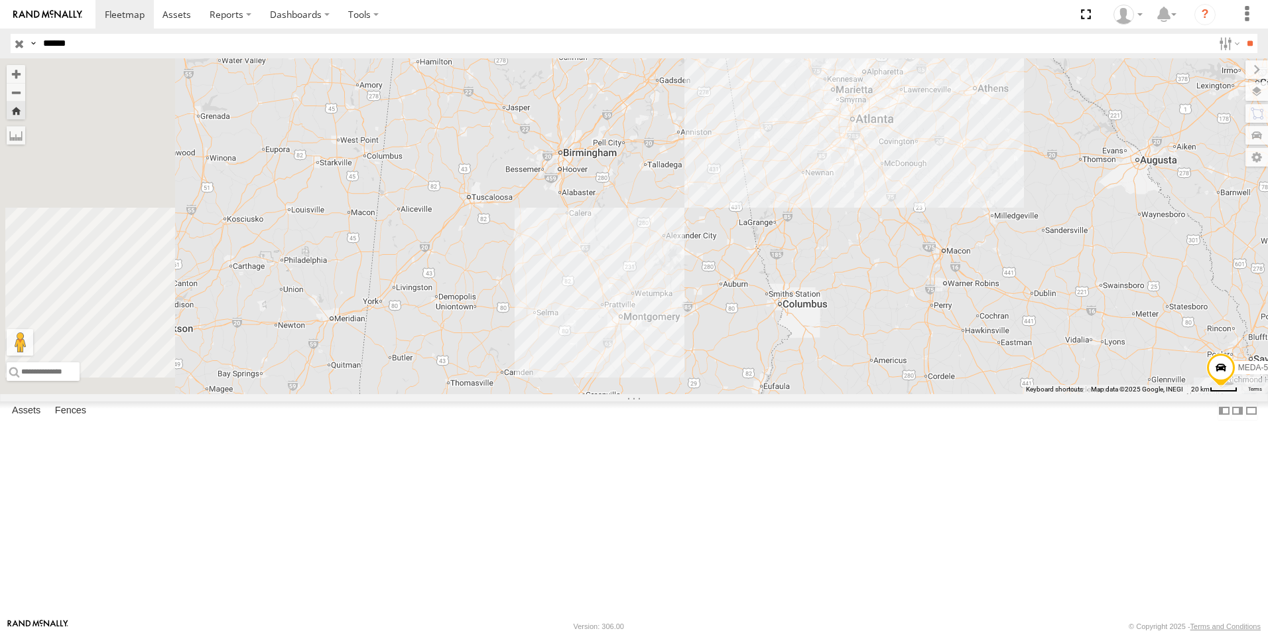
drag, startPoint x: 731, startPoint y: 300, endPoint x: 760, endPoint y: 471, distance: 172.8
click at [761, 394] on div "MEDA-534450-Swing" at bounding box center [634, 225] width 1268 height 335
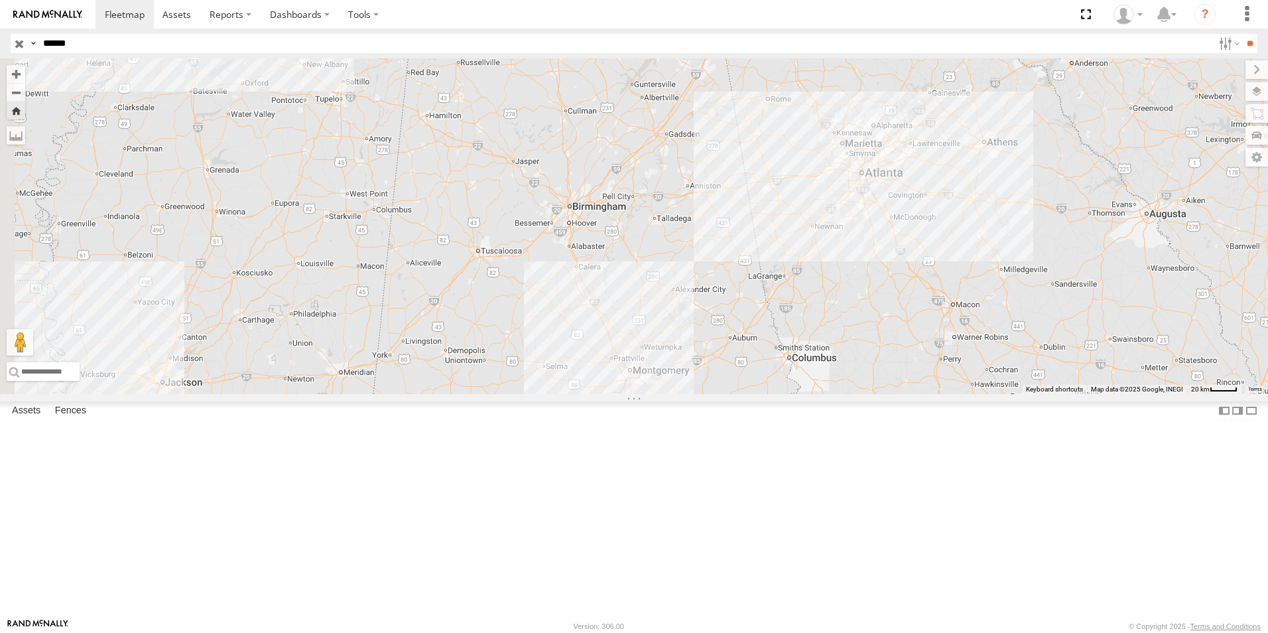
drag, startPoint x: 765, startPoint y: 398, endPoint x: 774, endPoint y: 457, distance: 59.0
click at [774, 394] on div "MEDA-534450-Swing" at bounding box center [634, 225] width 1268 height 335
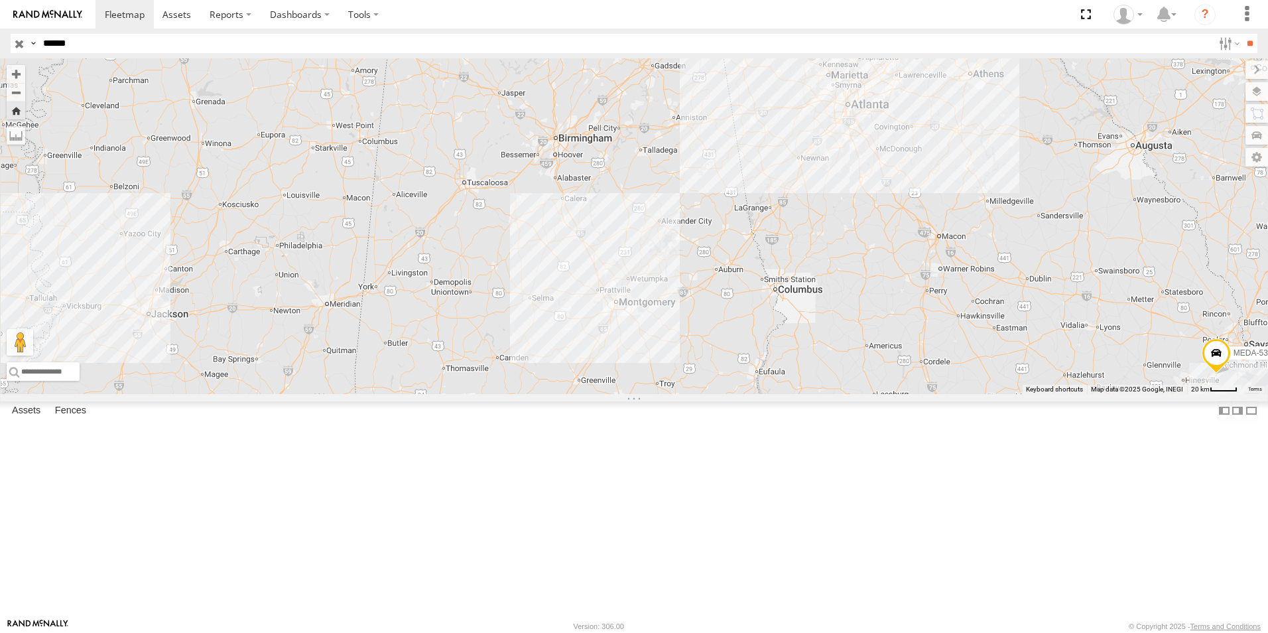
drag, startPoint x: 769, startPoint y: 516, endPoint x: 742, endPoint y: 407, distance: 112.1
click at [742, 394] on div "MEDA-534450-Swing" at bounding box center [634, 225] width 1268 height 335
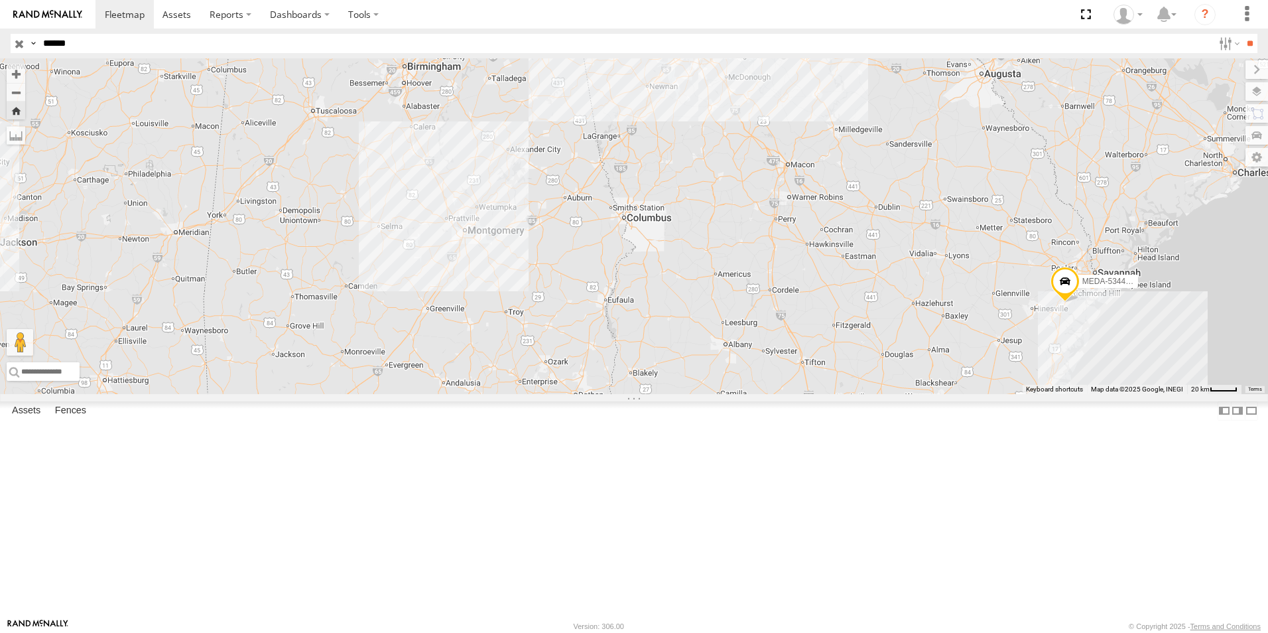
drag, startPoint x: 797, startPoint y: 424, endPoint x: 638, endPoint y: 397, distance: 161.4
click at [640, 394] on div "MEDA-534450-Swing" at bounding box center [634, 225] width 1268 height 335
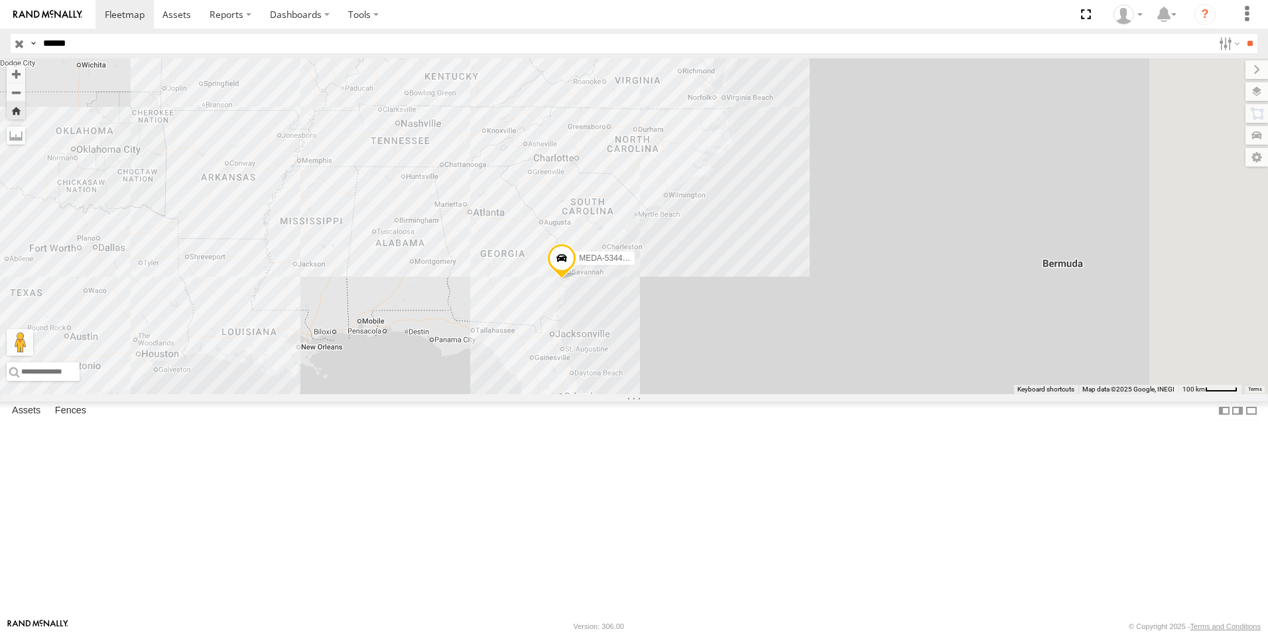
drag, startPoint x: 786, startPoint y: 358, endPoint x: 698, endPoint y: 359, distance: 88.8
click at [698, 359] on div "MEDA-534450-Swing" at bounding box center [634, 225] width 1268 height 335
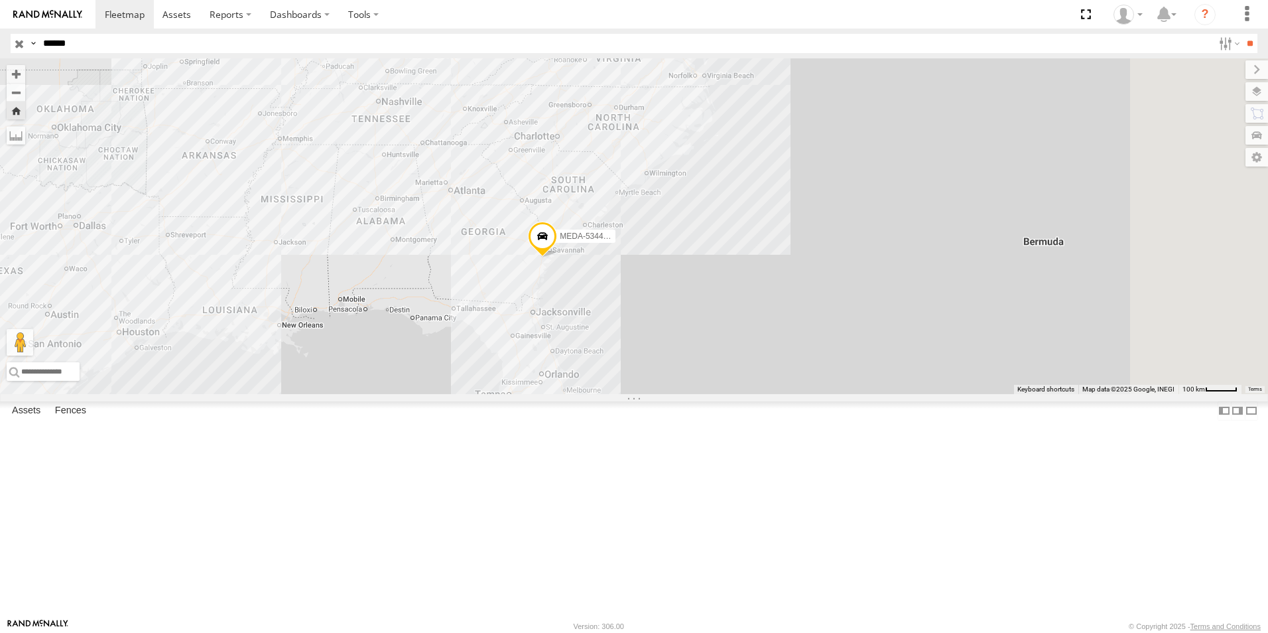
drag, startPoint x: 683, startPoint y: 454, endPoint x: 672, endPoint y: 429, distance: 27.6
click at [672, 394] on div "MEDA-534450-Swing" at bounding box center [634, 225] width 1268 height 335
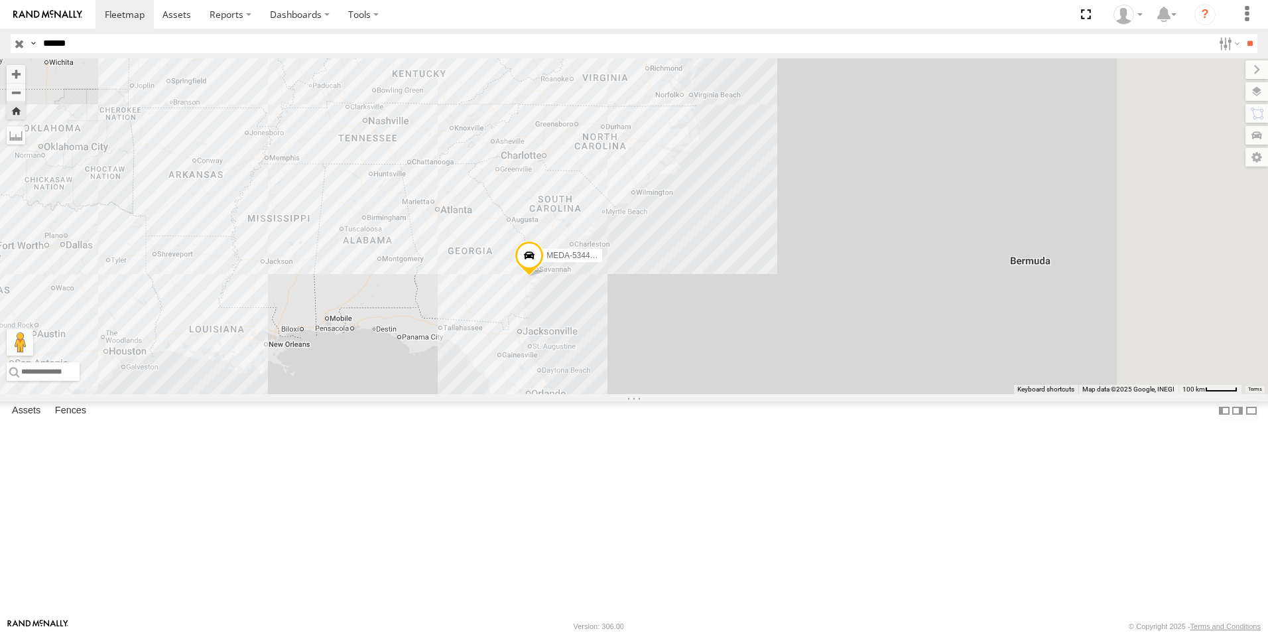
drag, startPoint x: 694, startPoint y: 399, endPoint x: 676, endPoint y: 423, distance: 29.8
click at [676, 394] on div "MEDA-534450-Swing" at bounding box center [634, 225] width 1268 height 335
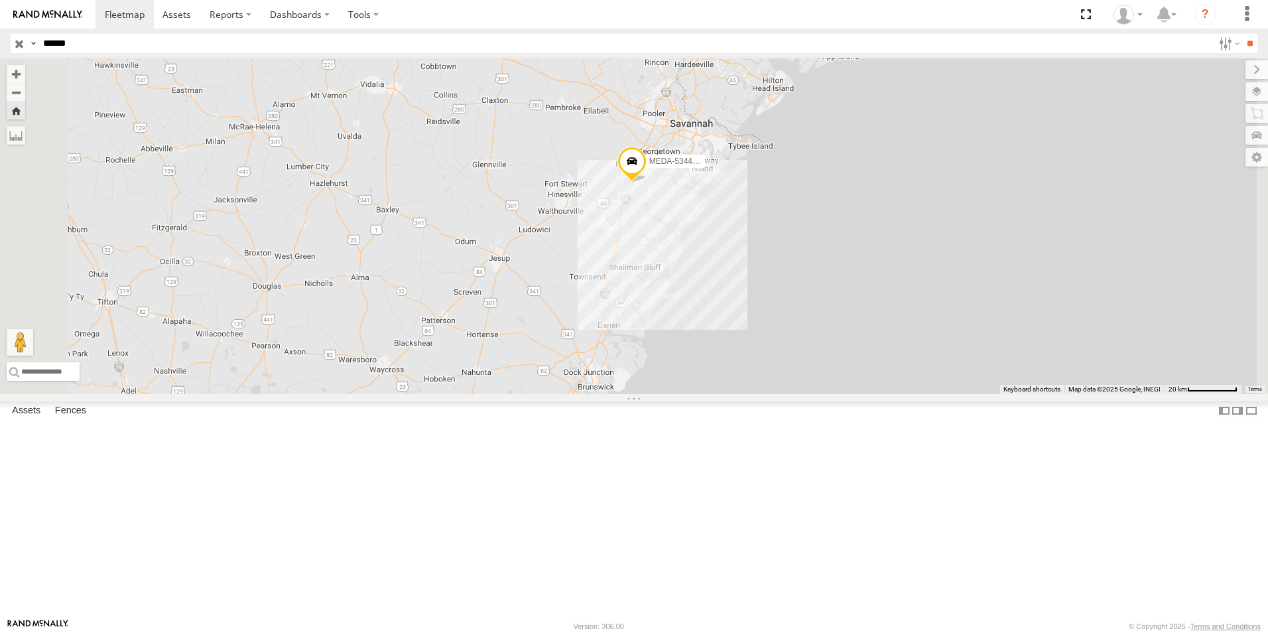
drag, startPoint x: 665, startPoint y: 349, endPoint x: 617, endPoint y: 460, distance: 120.6
click at [617, 394] on div "MEDA-534450-Swing" at bounding box center [634, 225] width 1268 height 335
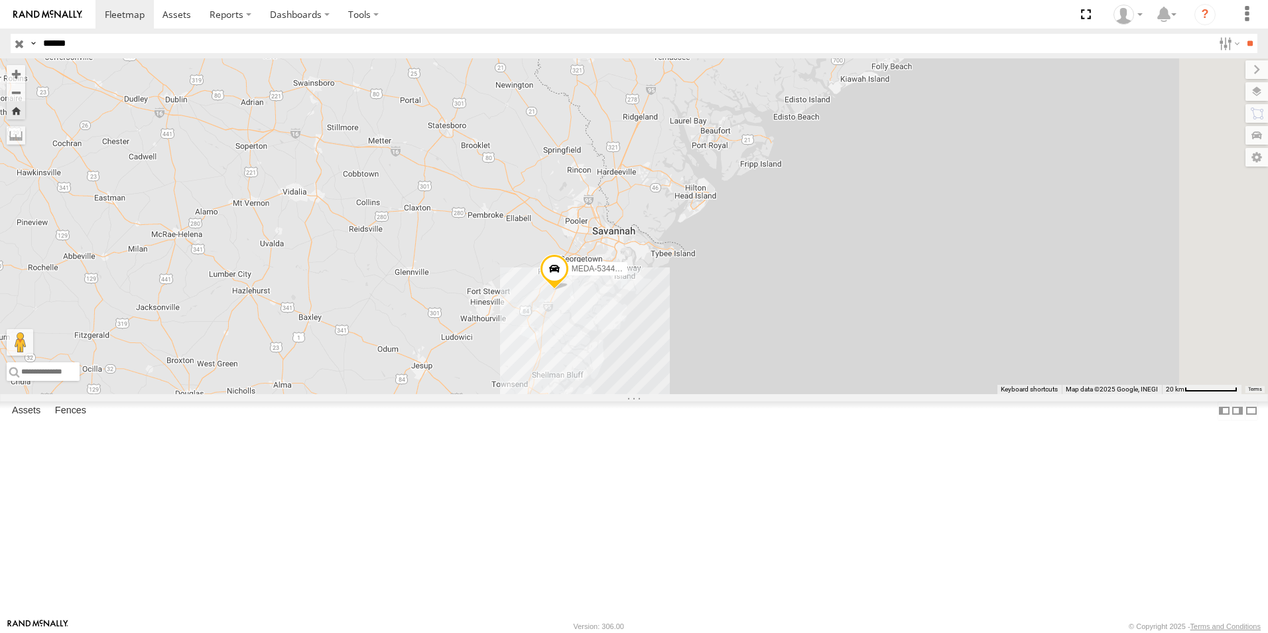
drag, startPoint x: 778, startPoint y: 363, endPoint x: 705, endPoint y: 451, distance: 114.4
click at [705, 394] on div "MEDA-534450-Swing" at bounding box center [634, 225] width 1268 height 335
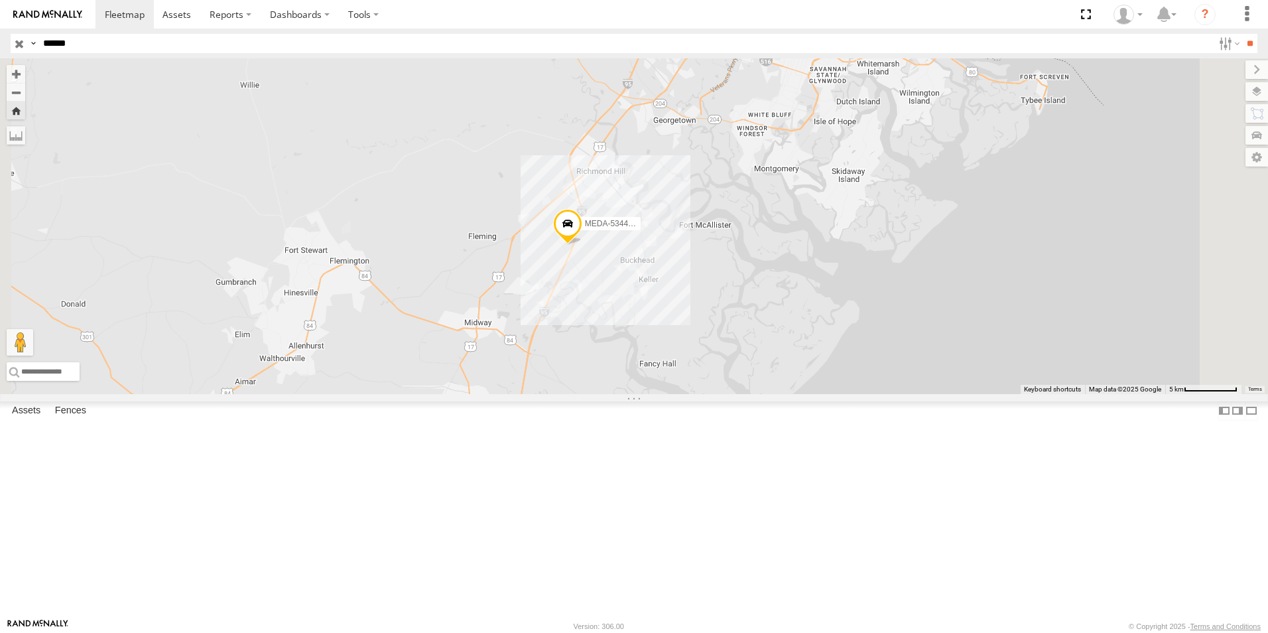
drag, startPoint x: 768, startPoint y: 371, endPoint x: 758, endPoint y: 424, distance: 54.1
click at [758, 394] on div "MEDA-534450-Swing" at bounding box center [634, 225] width 1268 height 335
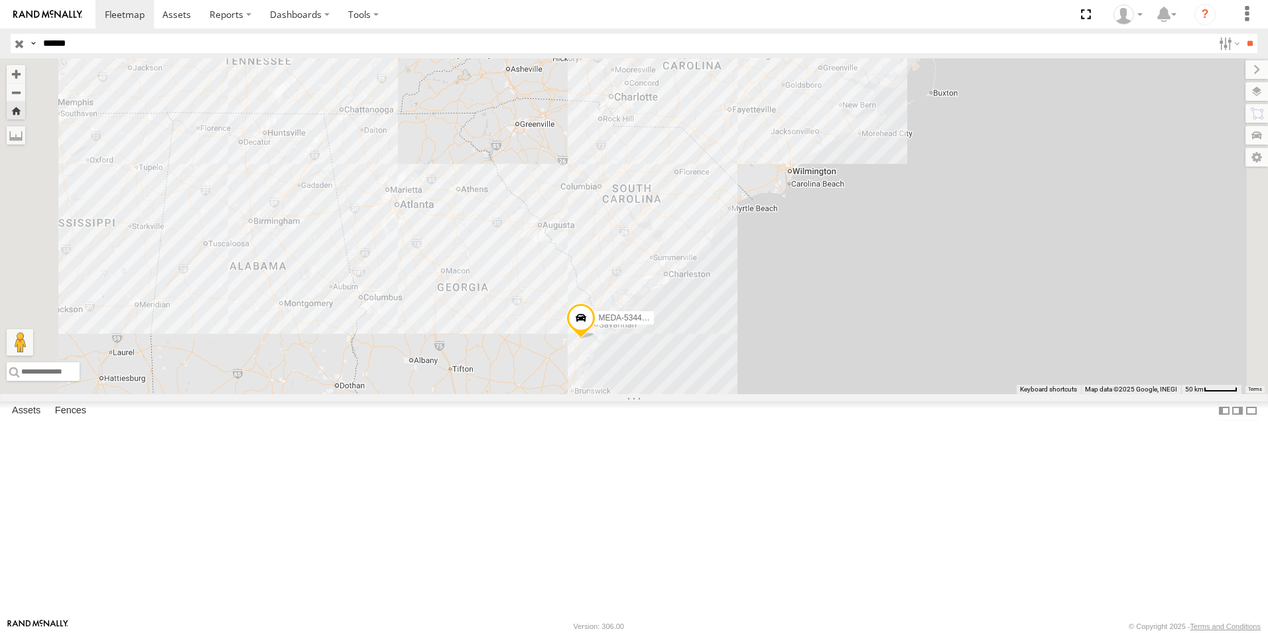
drag, startPoint x: 743, startPoint y: 506, endPoint x: 733, endPoint y: 438, distance: 69.0
click at [733, 394] on div "MEDA-534450-Swing" at bounding box center [634, 225] width 1268 height 335
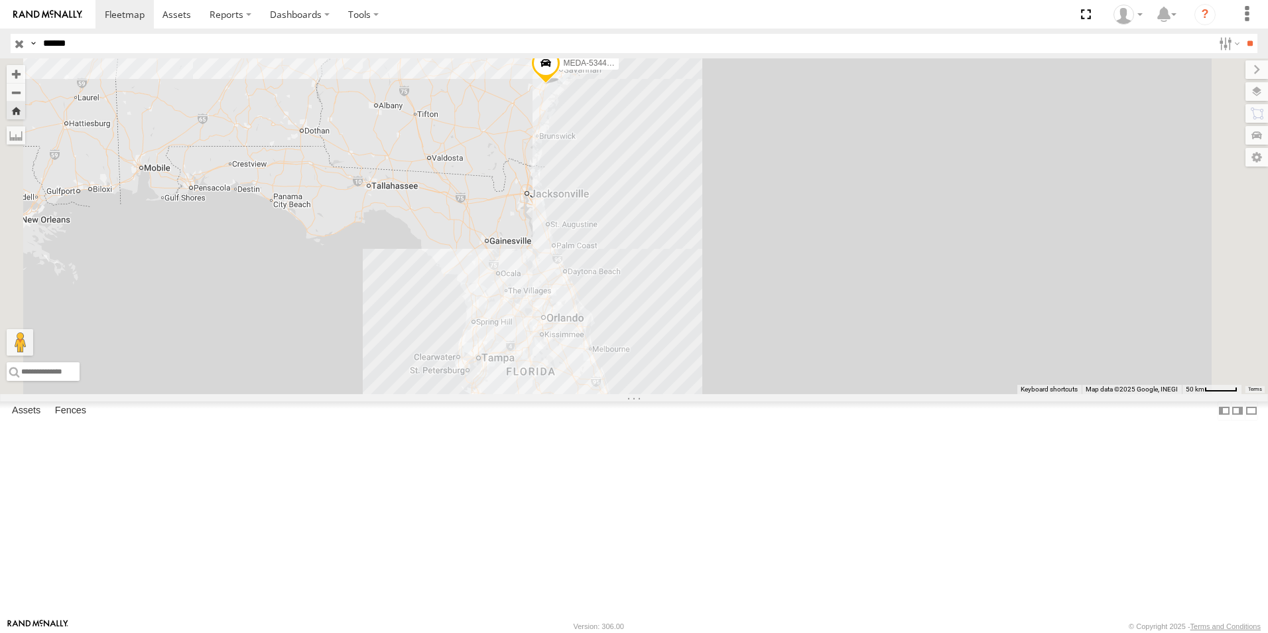
drag, startPoint x: 739, startPoint y: 479, endPoint x: 728, endPoint y: 425, distance: 55.4
click at [729, 394] on div "MEDA-534450-Swing" at bounding box center [634, 225] width 1268 height 335
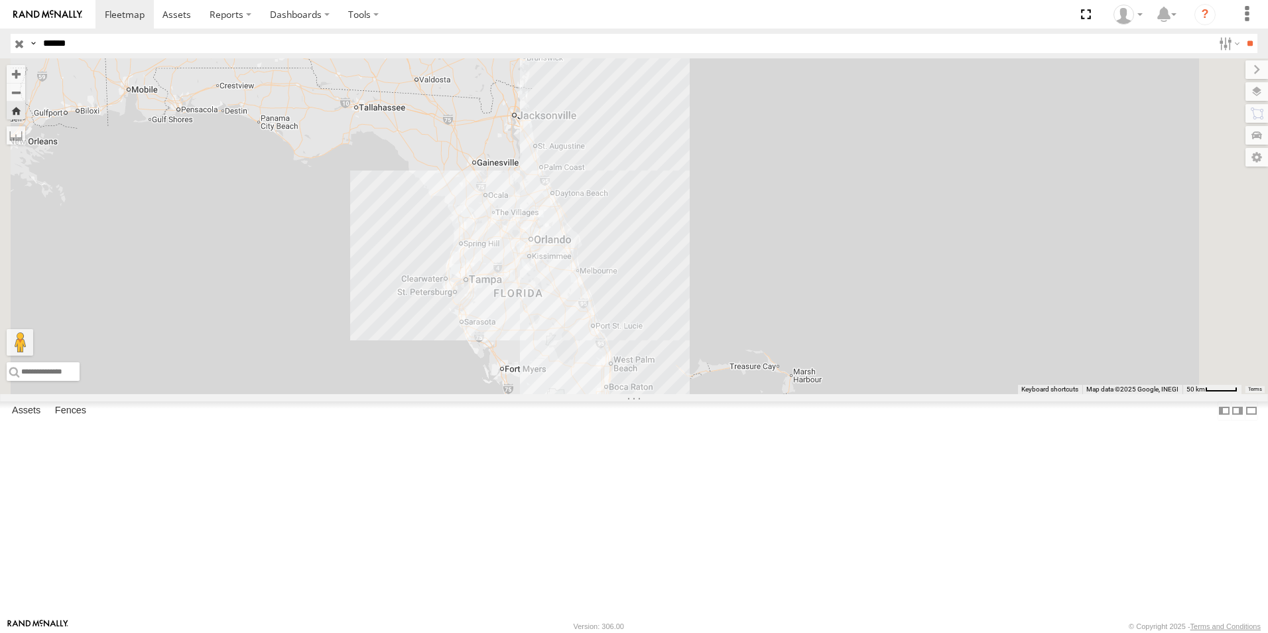
drag, startPoint x: 729, startPoint y: 479, endPoint x: 725, endPoint y: 436, distance: 43.3
click at [725, 394] on div "MEDA-534450-Swing" at bounding box center [634, 225] width 1268 height 335
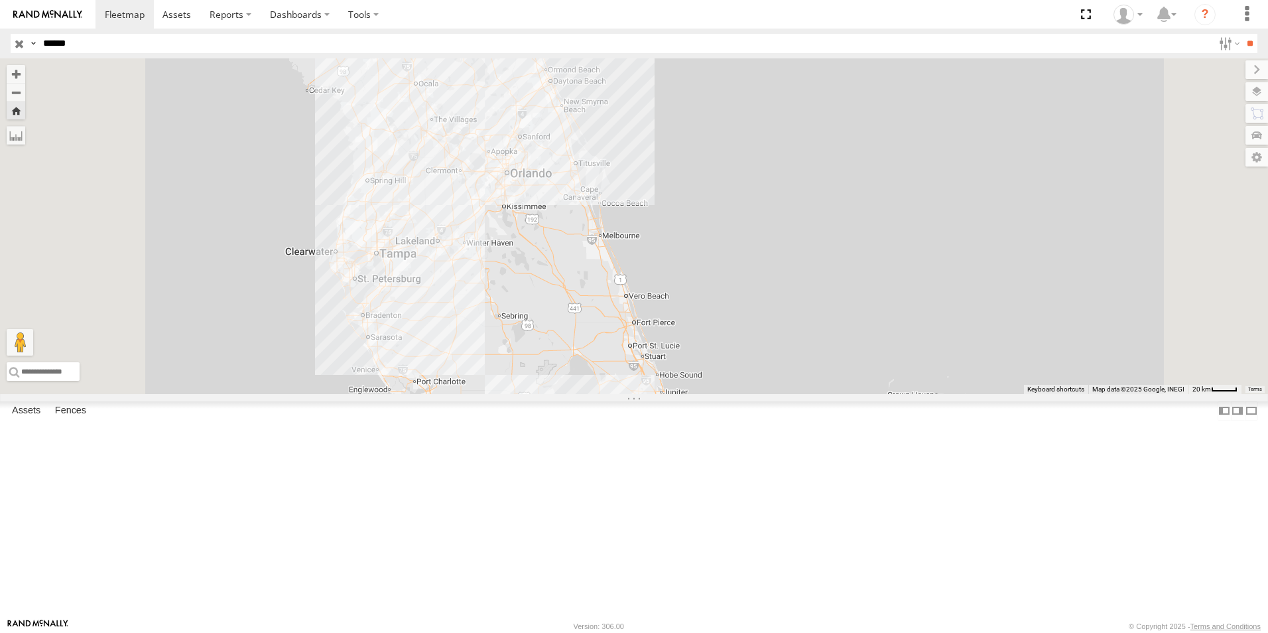
drag, startPoint x: 712, startPoint y: 353, endPoint x: 728, endPoint y: 440, distance: 87.7
click at [728, 394] on div "MEDA-534450-Swing" at bounding box center [634, 225] width 1268 height 335
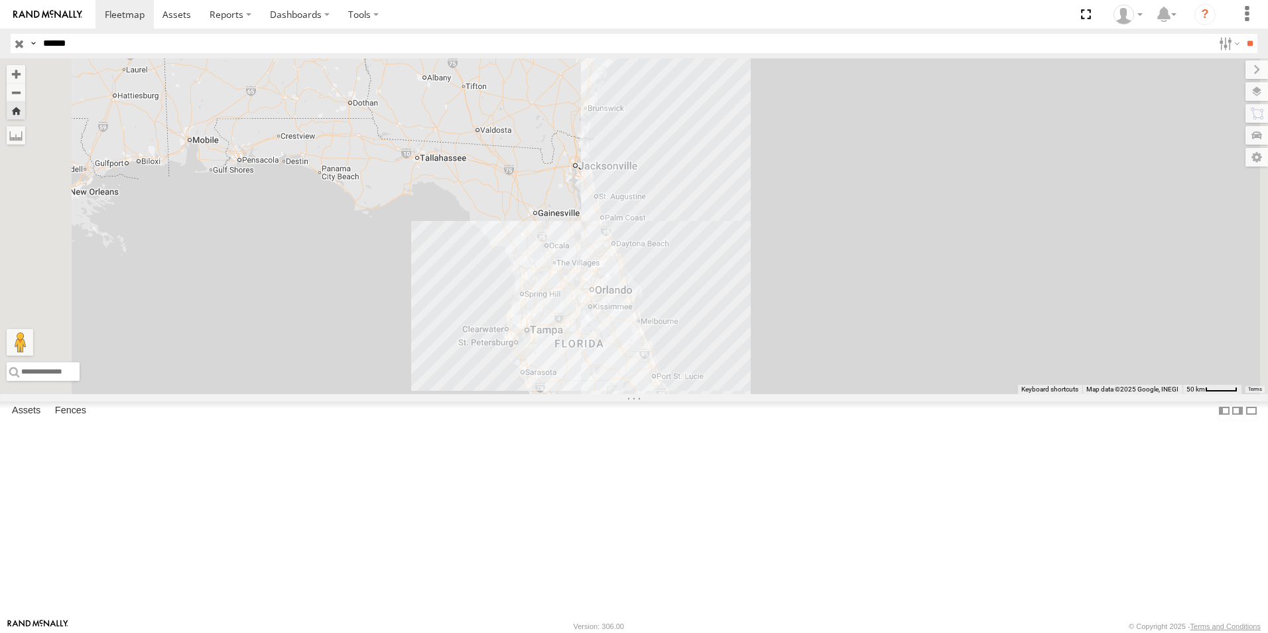
drag, startPoint x: 660, startPoint y: 399, endPoint x: 703, endPoint y: 386, distance: 45.1
click at [703, 386] on div "MEDA-534450-Swing" at bounding box center [634, 225] width 1268 height 335
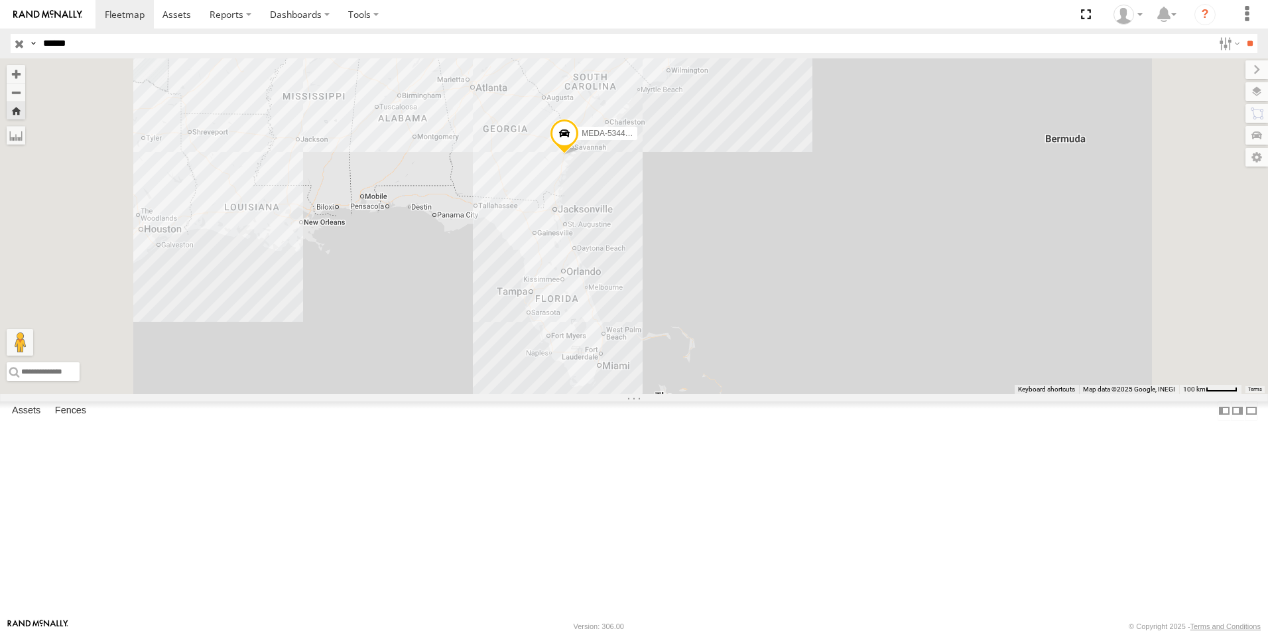
drag, startPoint x: 712, startPoint y: 422, endPoint x: 710, endPoint y: 406, distance: 16.7
click at [710, 394] on div "MEDA-534450-Swing" at bounding box center [634, 225] width 1268 height 335
